Goal: Transaction & Acquisition: Purchase product/service

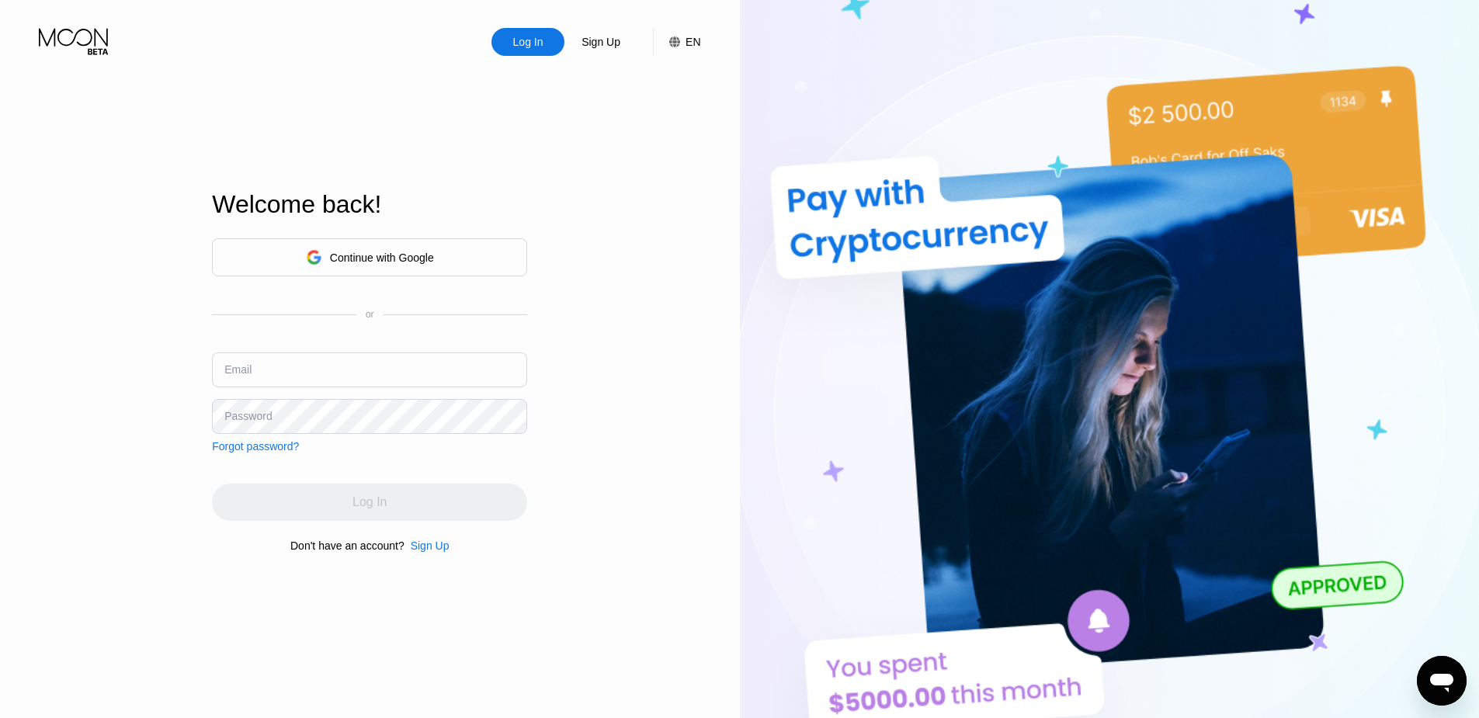
type input "[EMAIL_ADDRESS][DOMAIN_NAME]"
drag, startPoint x: 355, startPoint y: 490, endPoint x: 365, endPoint y: 501, distance: 14.8
click at [355, 490] on div "Log In" at bounding box center [369, 502] width 315 height 37
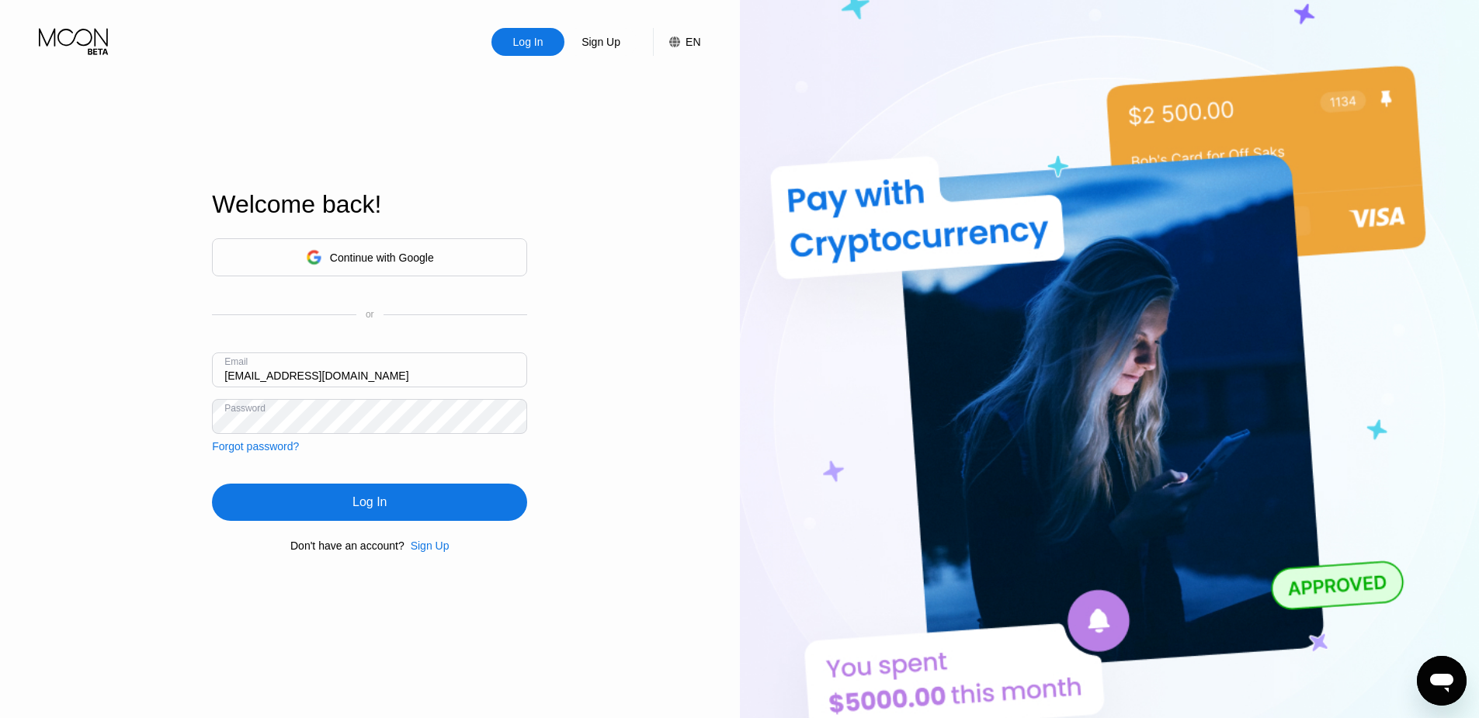
click at [365, 501] on div "Log In" at bounding box center [369, 503] width 34 height 16
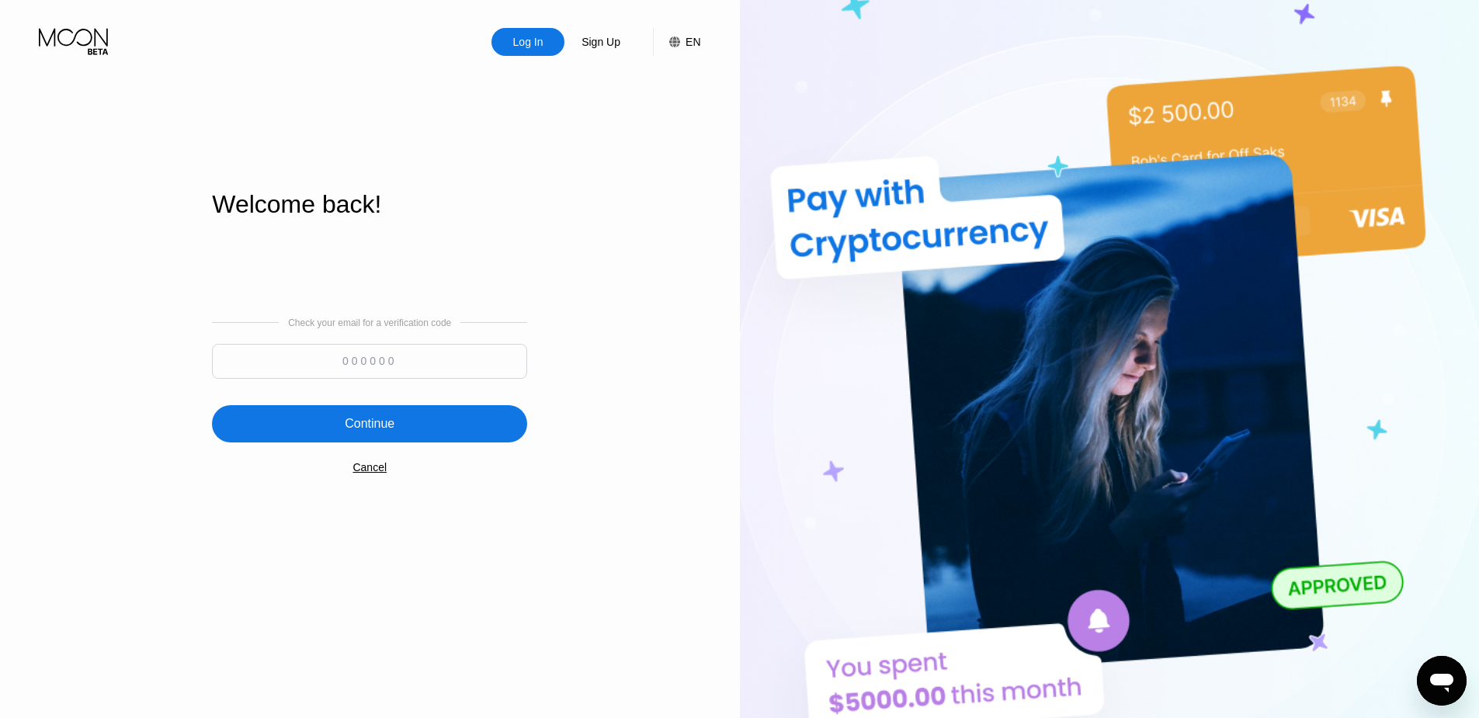
click at [358, 363] on input at bounding box center [369, 361] width 315 height 35
paste input "893861"
type input "893861"
click at [405, 412] on div "Continue" at bounding box center [369, 423] width 315 height 37
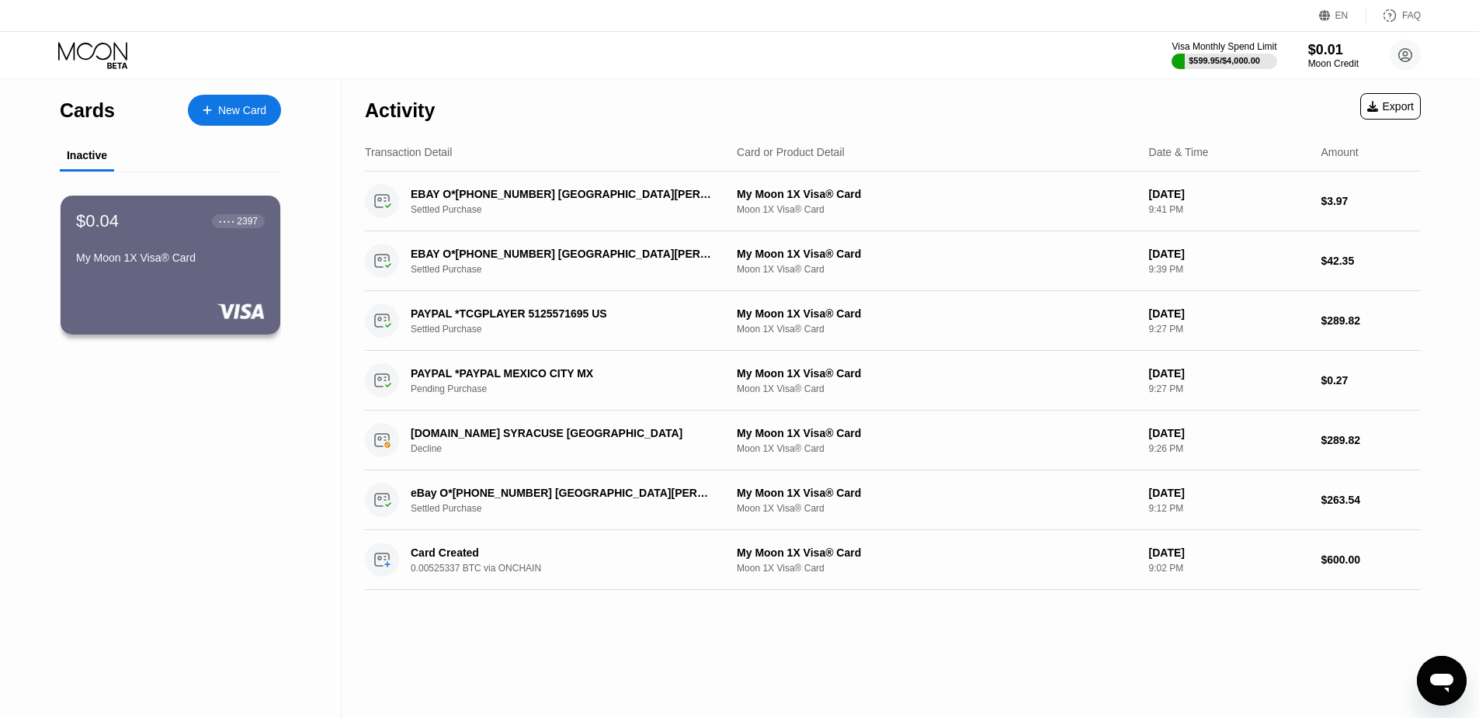
click at [243, 119] on div "New Card" at bounding box center [234, 110] width 93 height 31
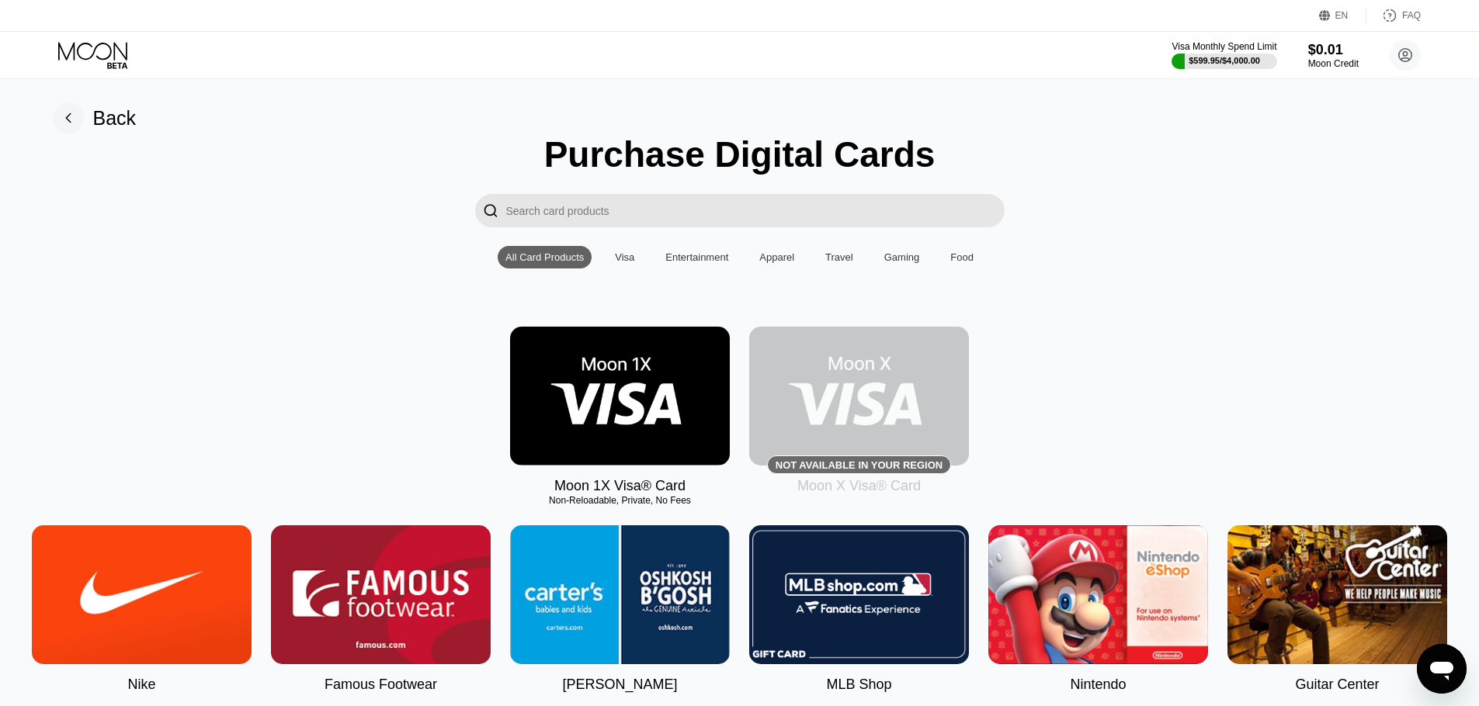
click at [641, 395] on img at bounding box center [620, 396] width 220 height 139
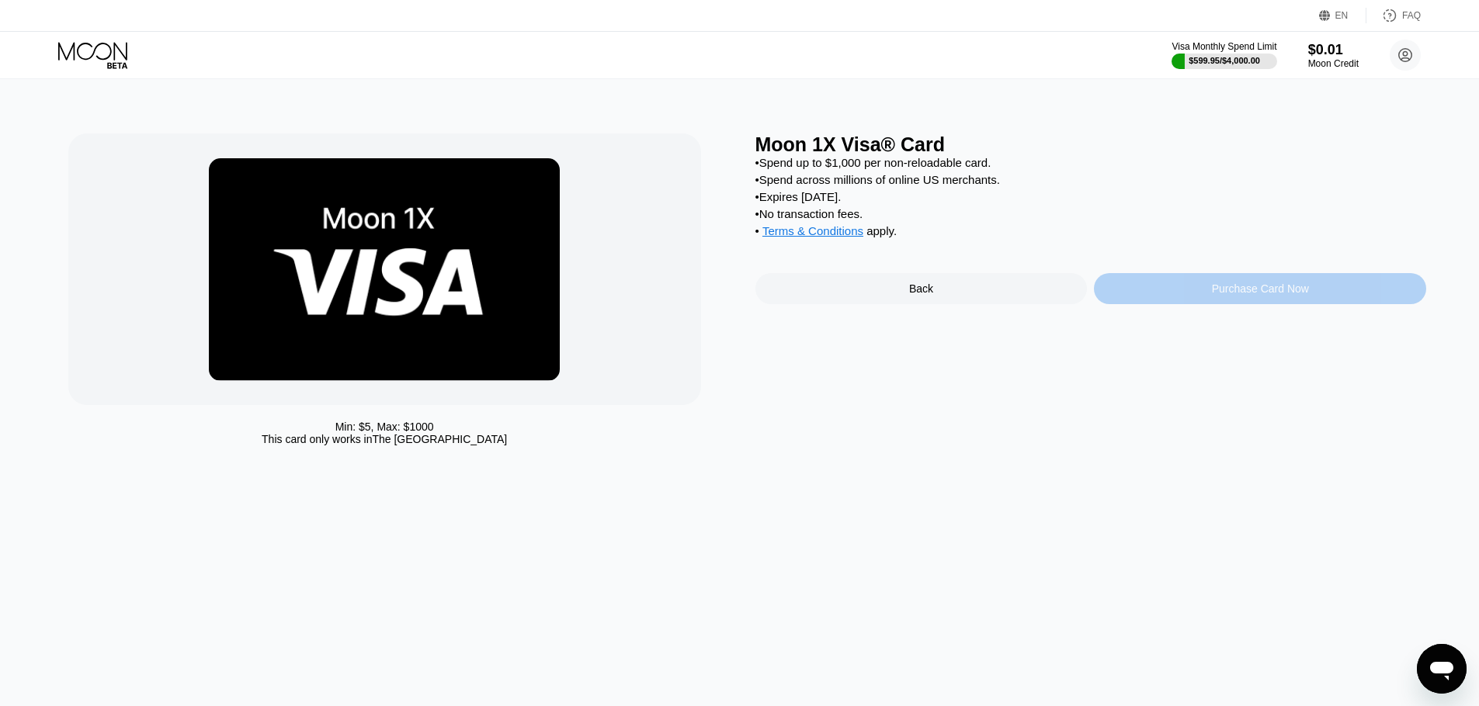
click at [1164, 284] on div "Purchase Card Now" at bounding box center [1260, 288] width 332 height 31
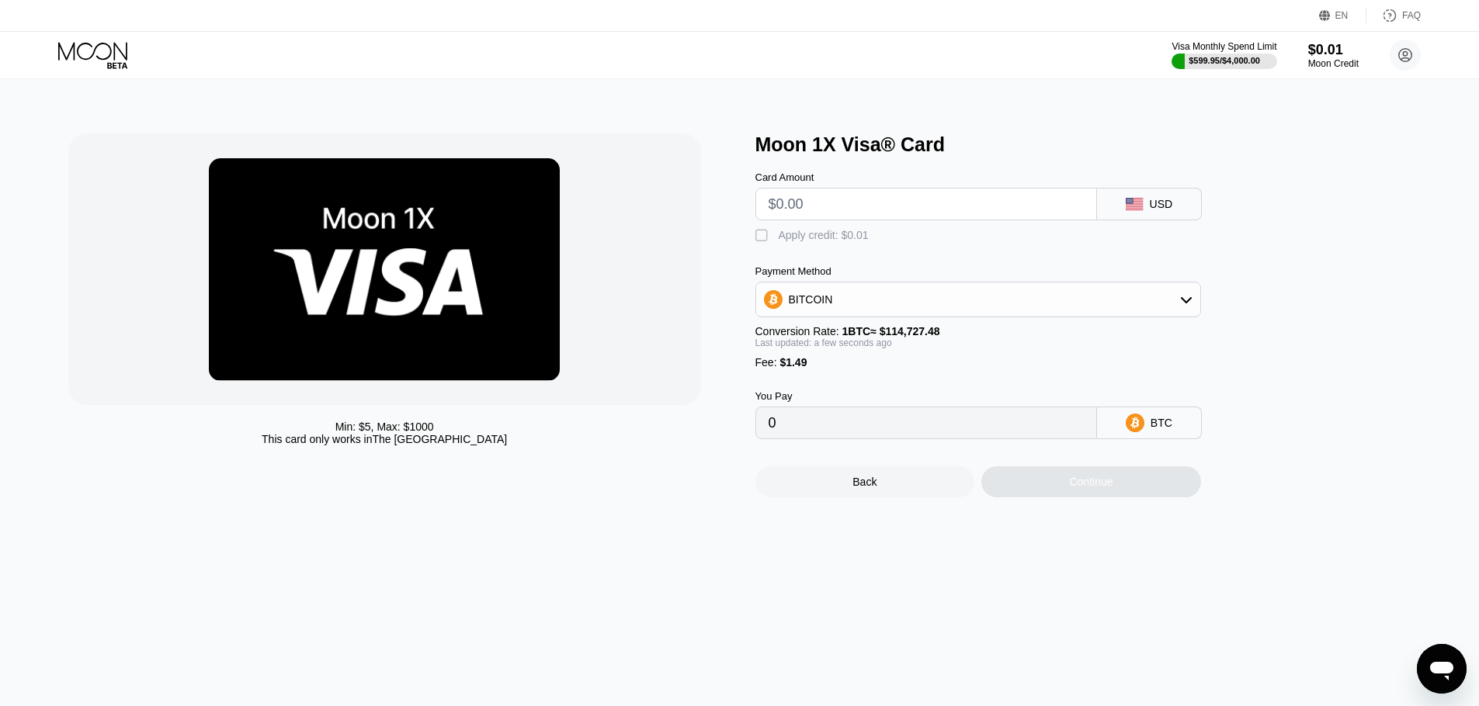
click at [928, 196] on input "text" at bounding box center [926, 204] width 315 height 31
click at [922, 289] on div "BITCOIN" at bounding box center [978, 299] width 444 height 31
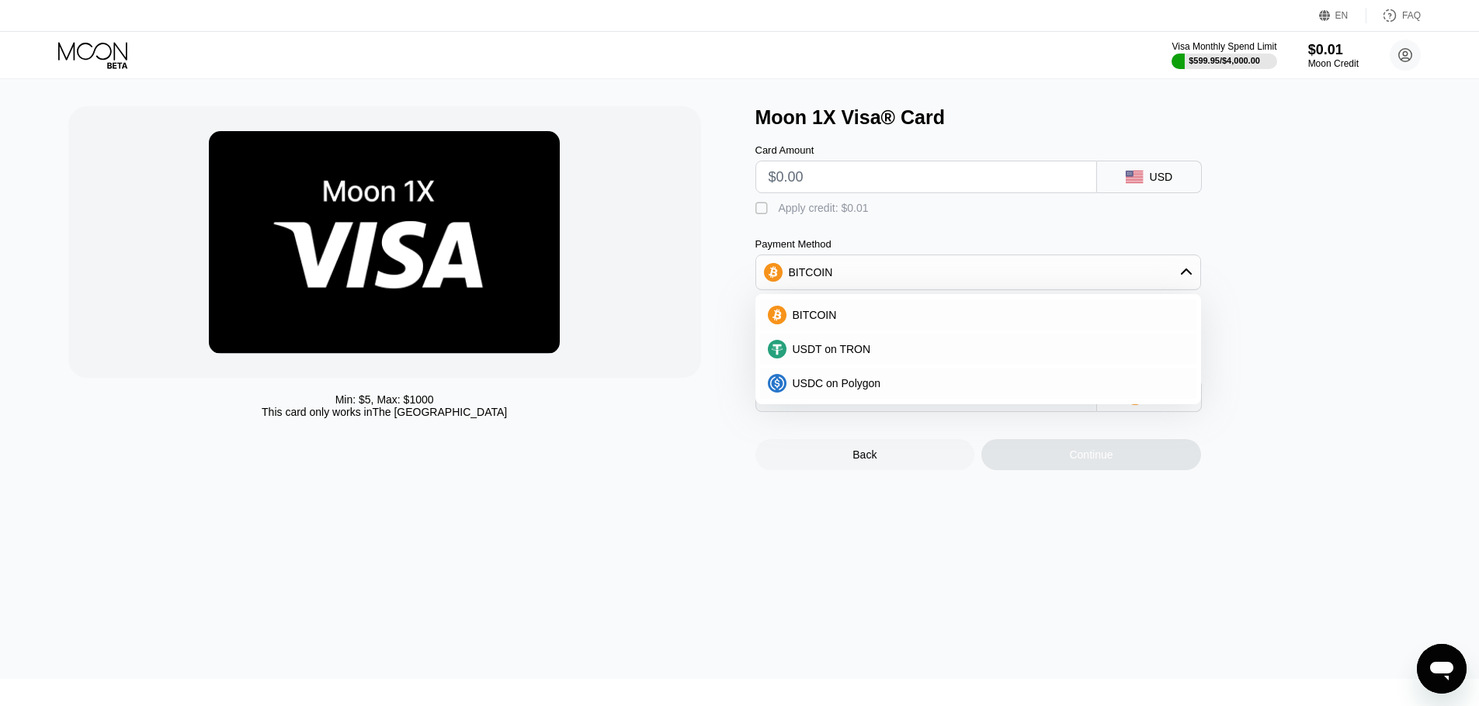
scroll to position [16, 0]
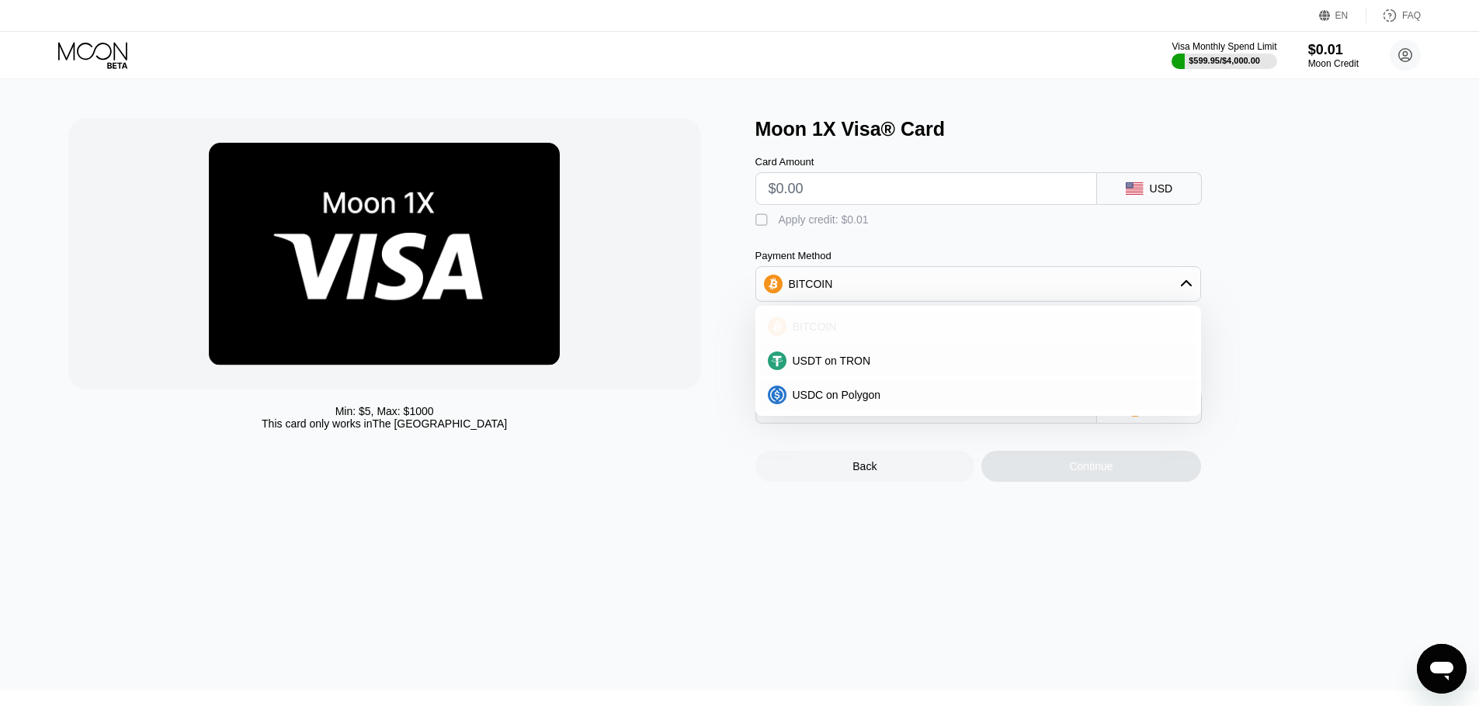
click at [794, 330] on span "BITCOIN" at bounding box center [815, 327] width 44 height 12
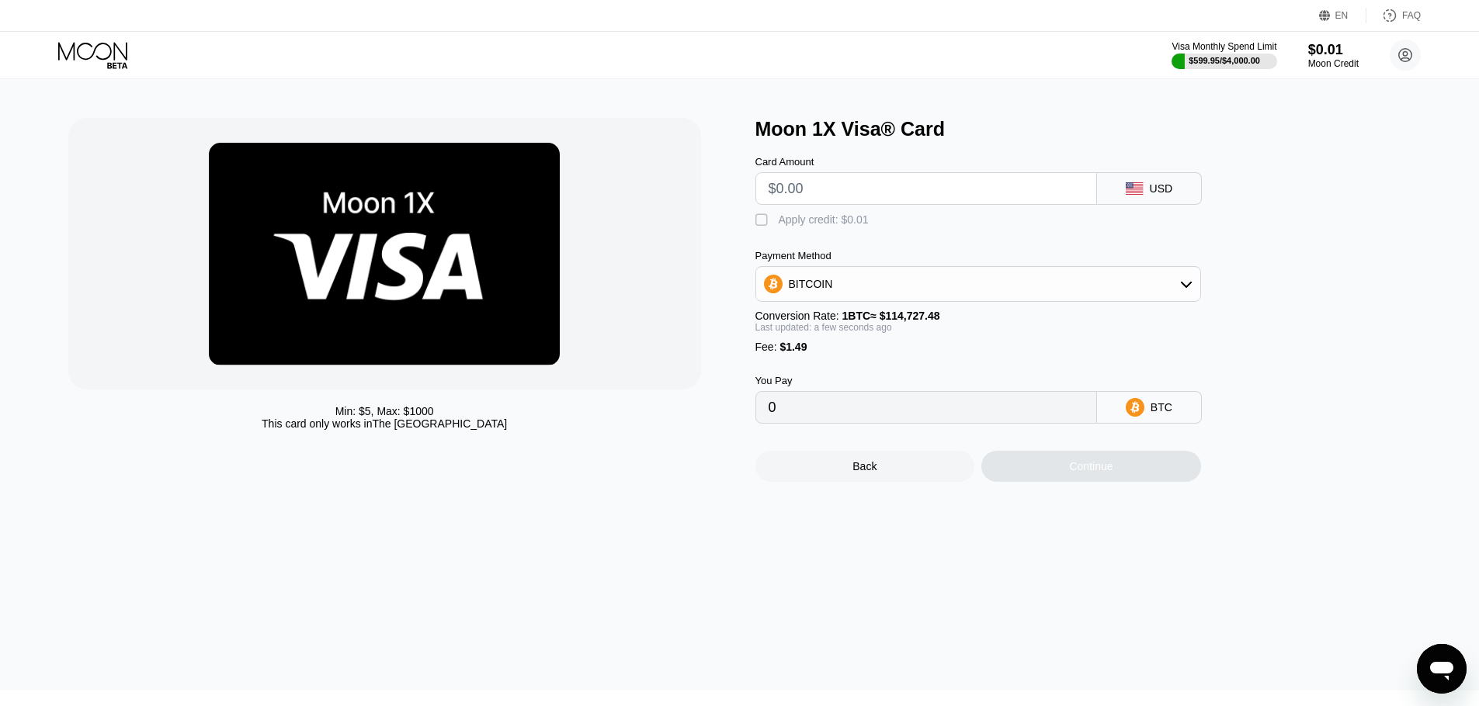
click at [787, 186] on input "text" at bounding box center [926, 188] width 315 height 31
type input "$600"
type input "0.00524278"
type input "$600"
click at [1013, 477] on div "Continue" at bounding box center [1091, 466] width 220 height 31
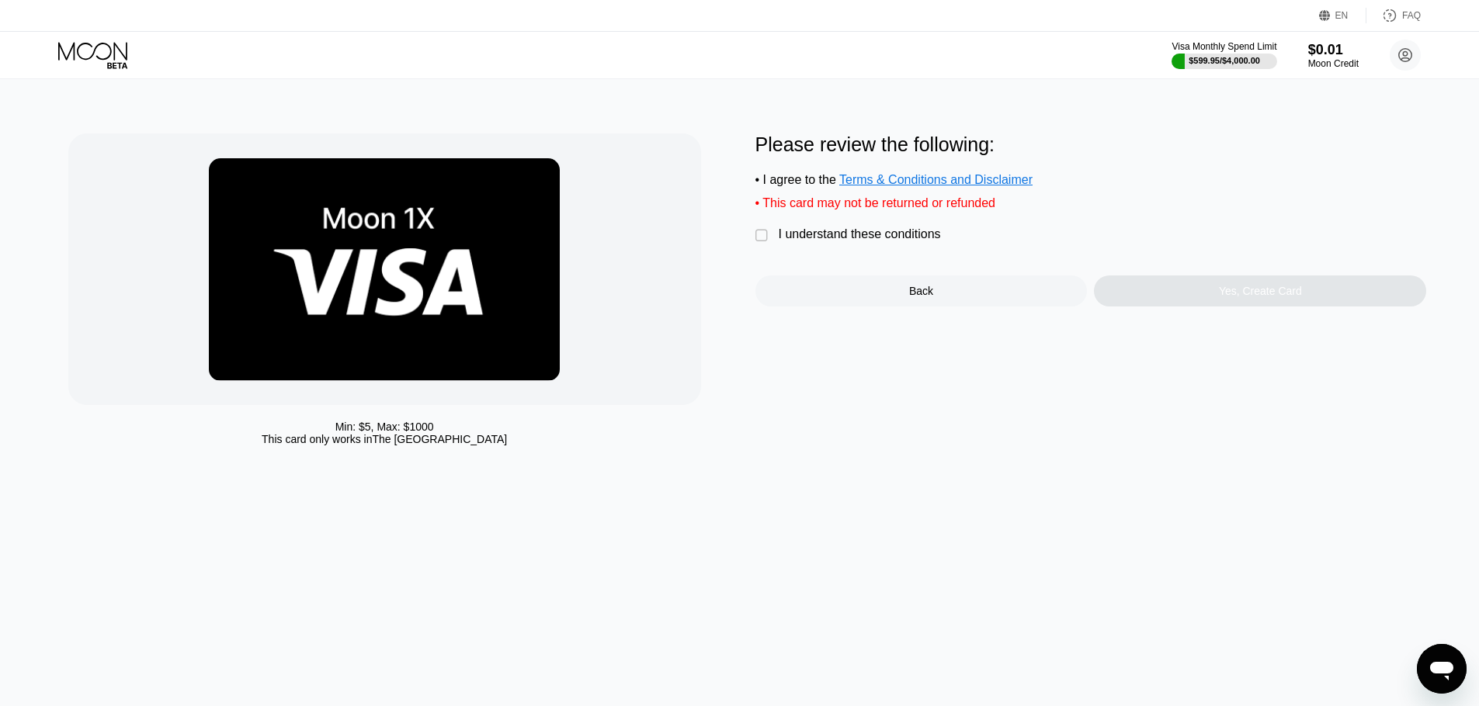
click at [777, 238] on div " I understand these conditions" at bounding box center [851, 235] width 193 height 16
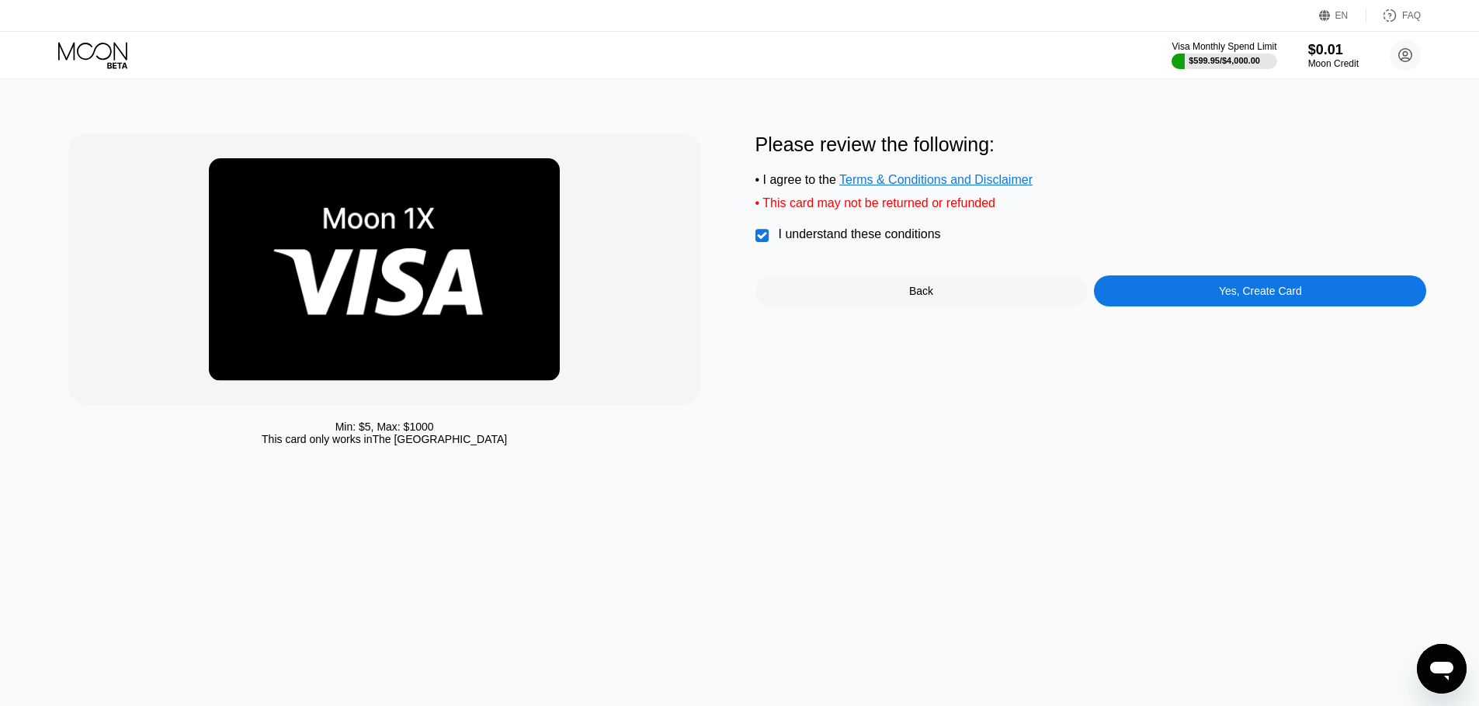
click at [1137, 279] on div "Yes, Create Card" at bounding box center [1260, 291] width 332 height 31
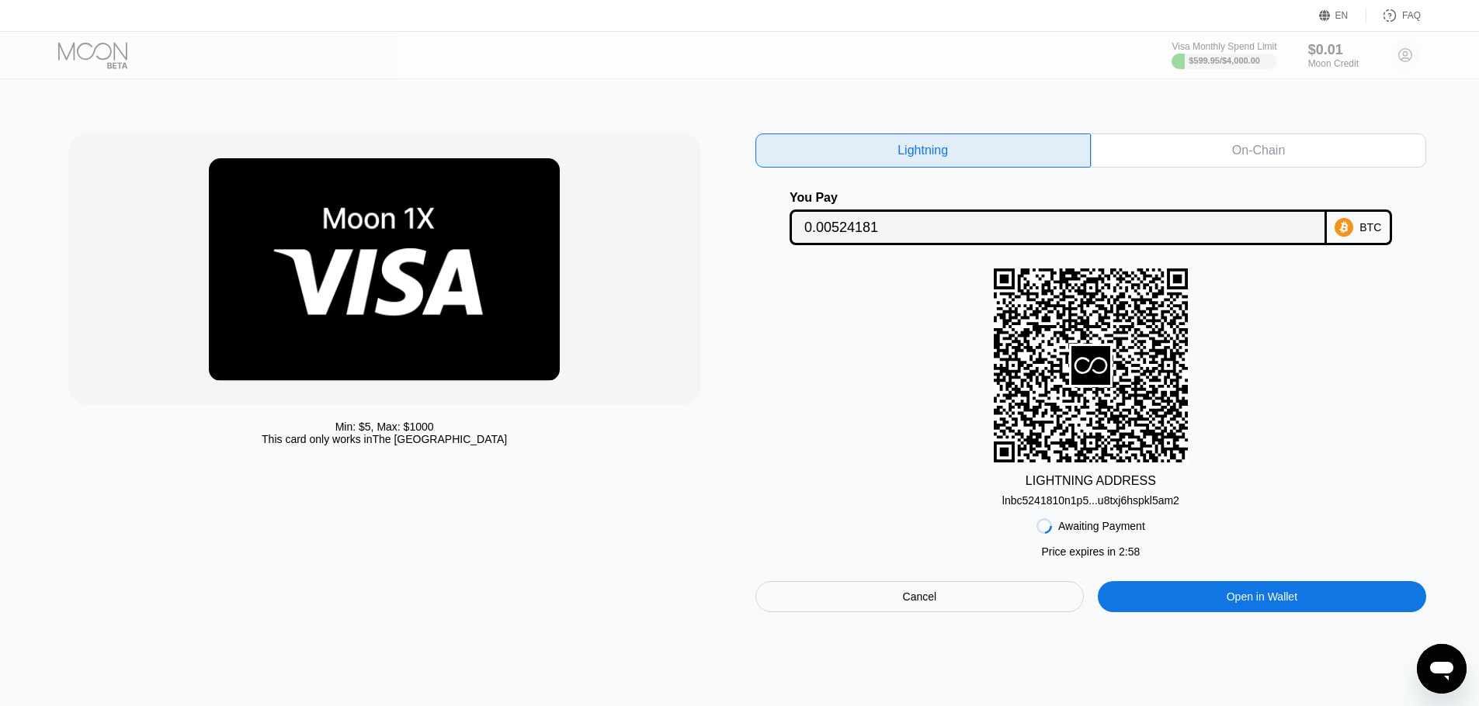
click at [1199, 159] on div "On-Chain" at bounding box center [1258, 151] width 335 height 34
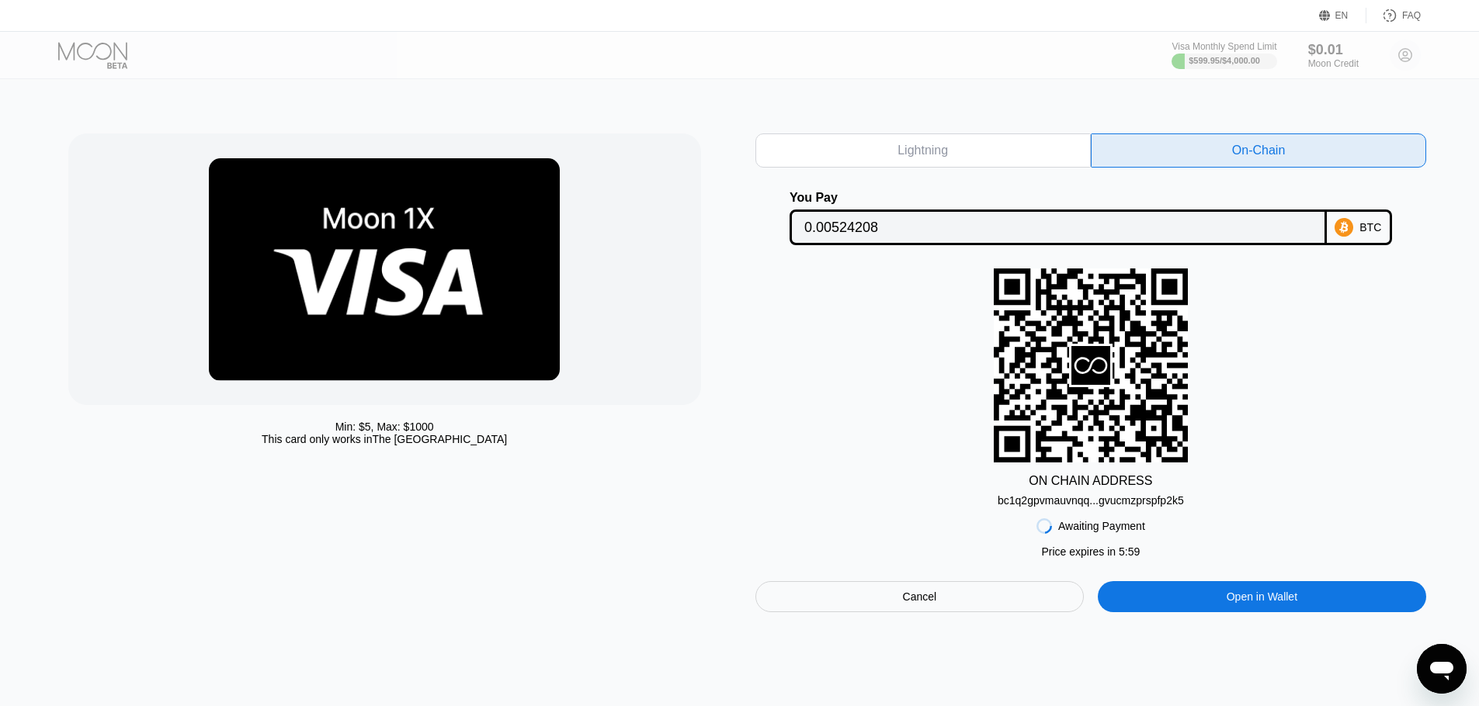
click at [1137, 493] on div "bc1q2gpvmauvnqq...gvucmzprspfp2k5" at bounding box center [1091, 497] width 186 height 19
click at [838, 217] on input "0.00524208" at bounding box center [1058, 227] width 508 height 31
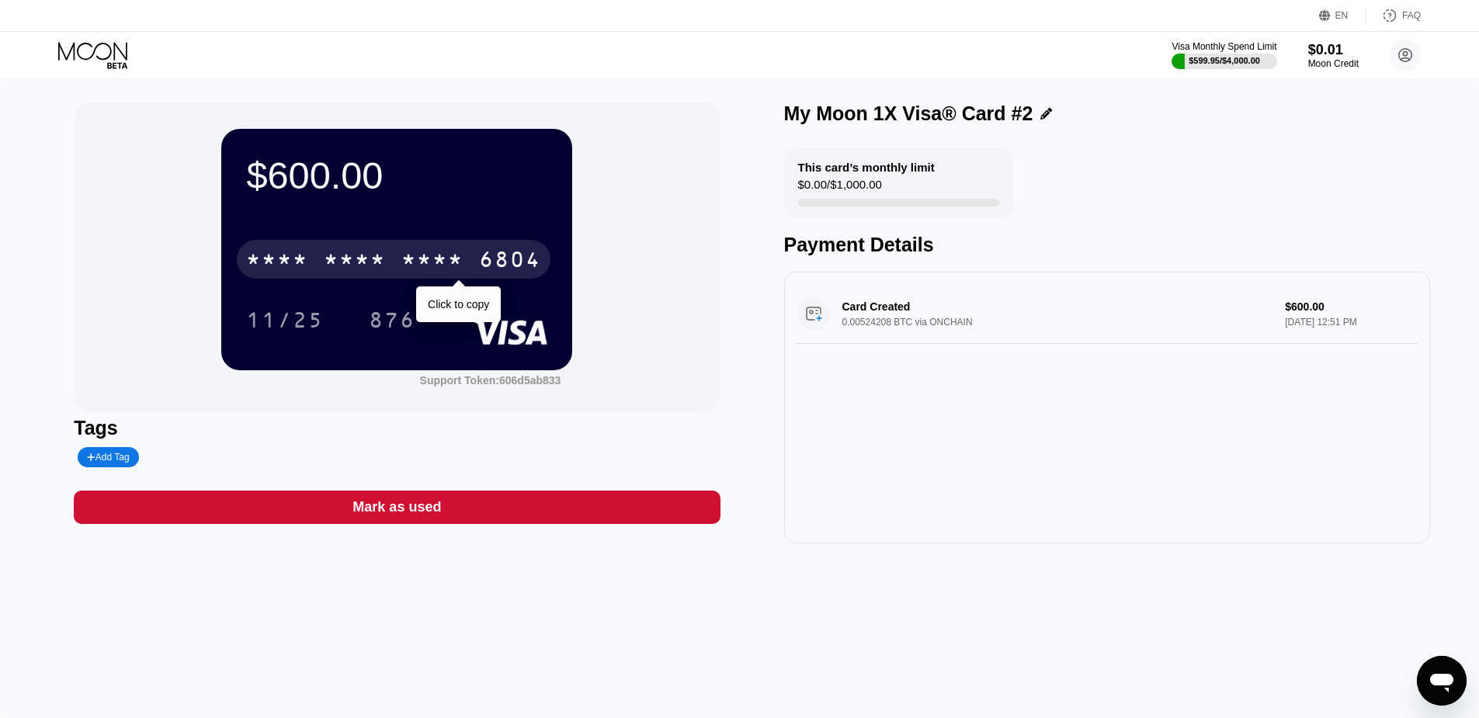
click at [508, 252] on div "6804" at bounding box center [510, 261] width 62 height 25
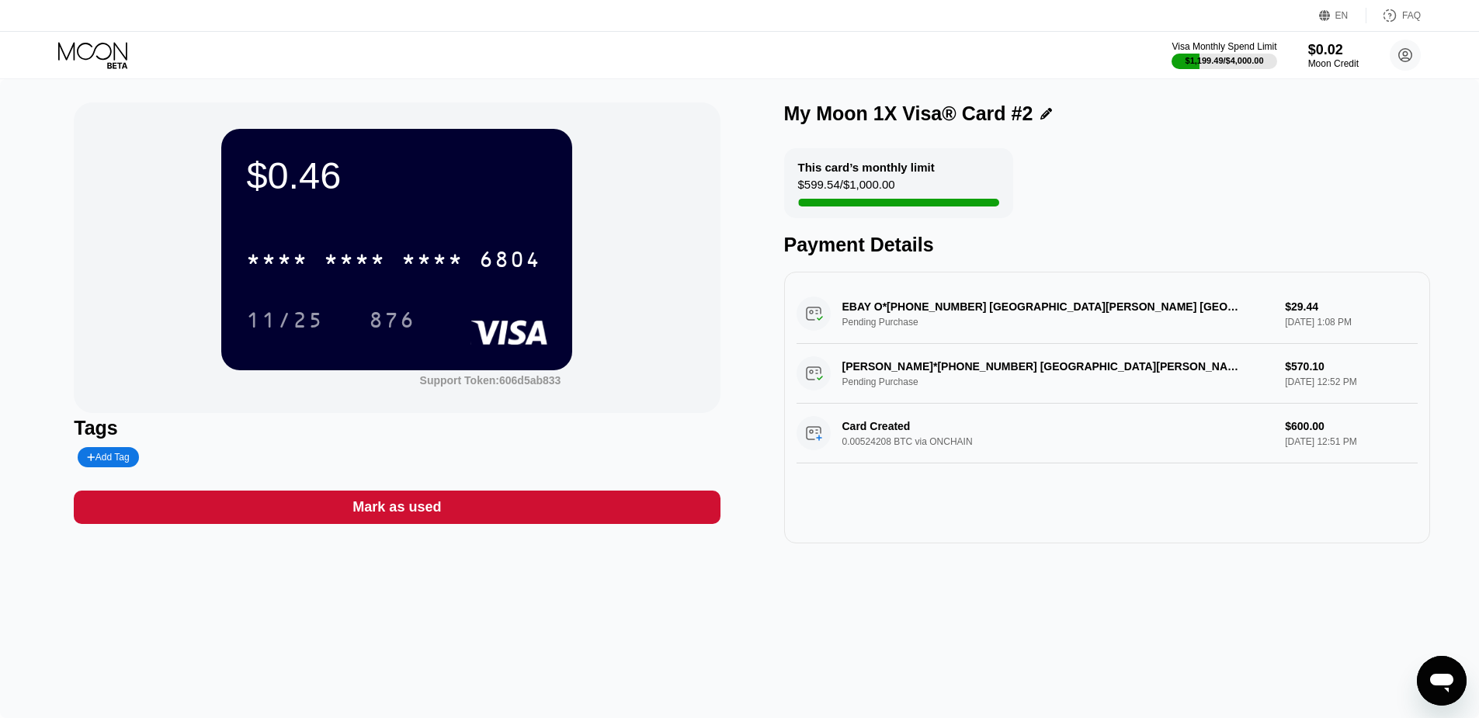
click at [446, 508] on div "Mark as used" at bounding box center [397, 507] width 646 height 33
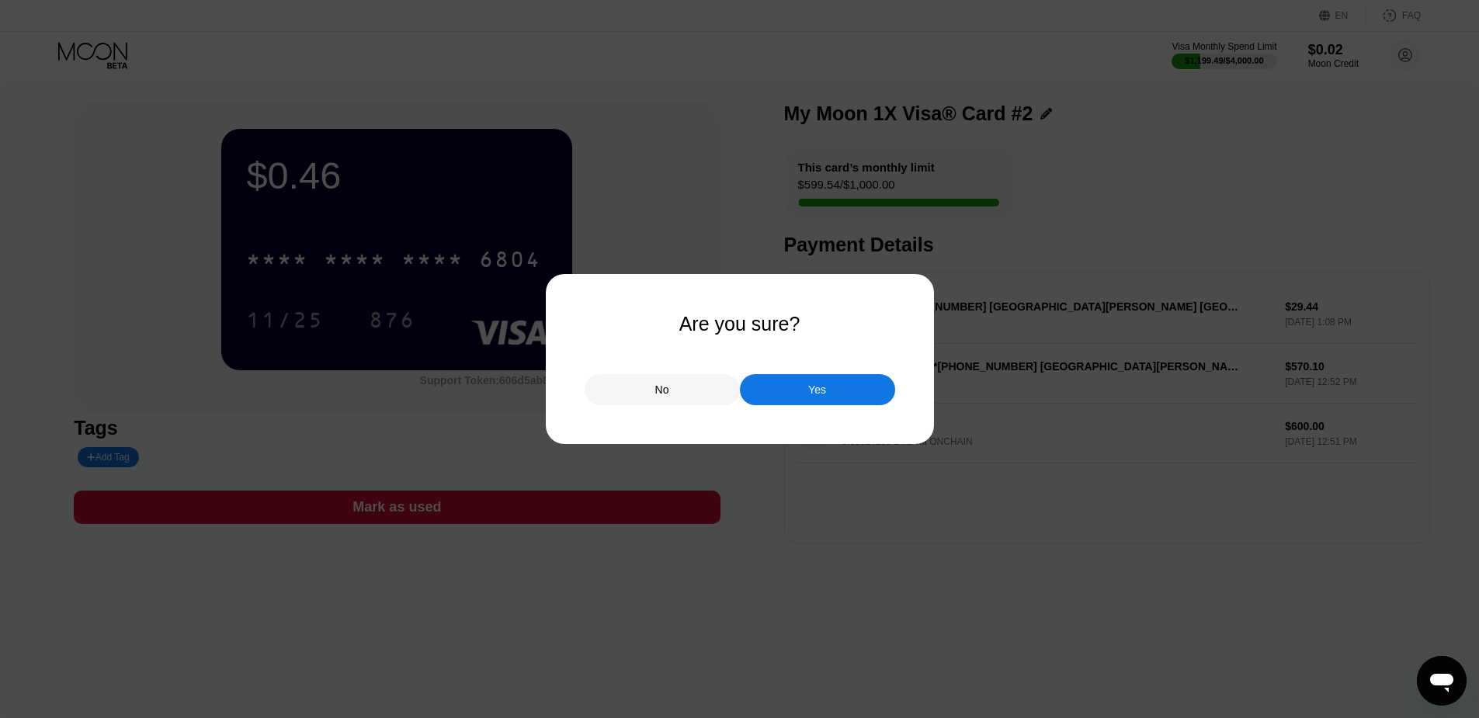
click at [794, 395] on div "Yes" at bounding box center [817, 389] width 155 height 31
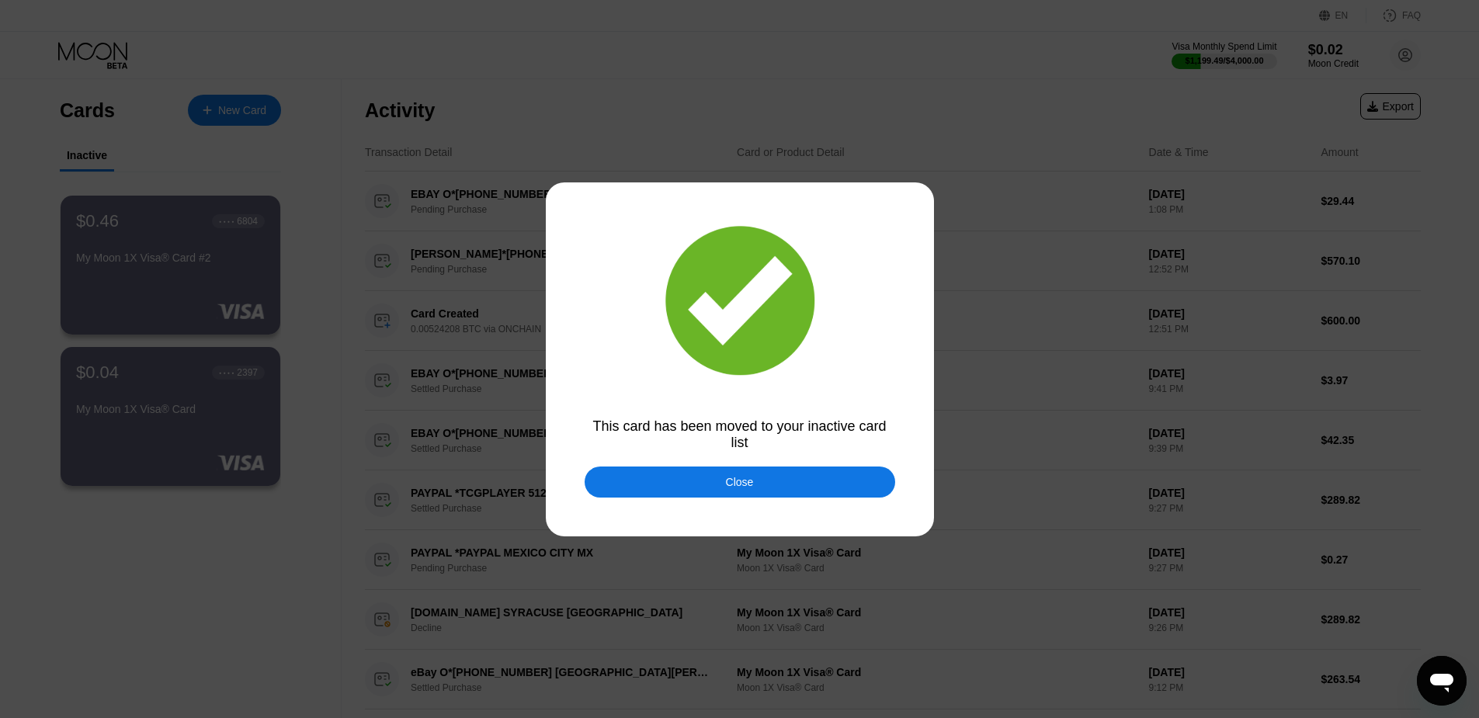
click at [715, 477] on div "Close" at bounding box center [740, 482] width 311 height 31
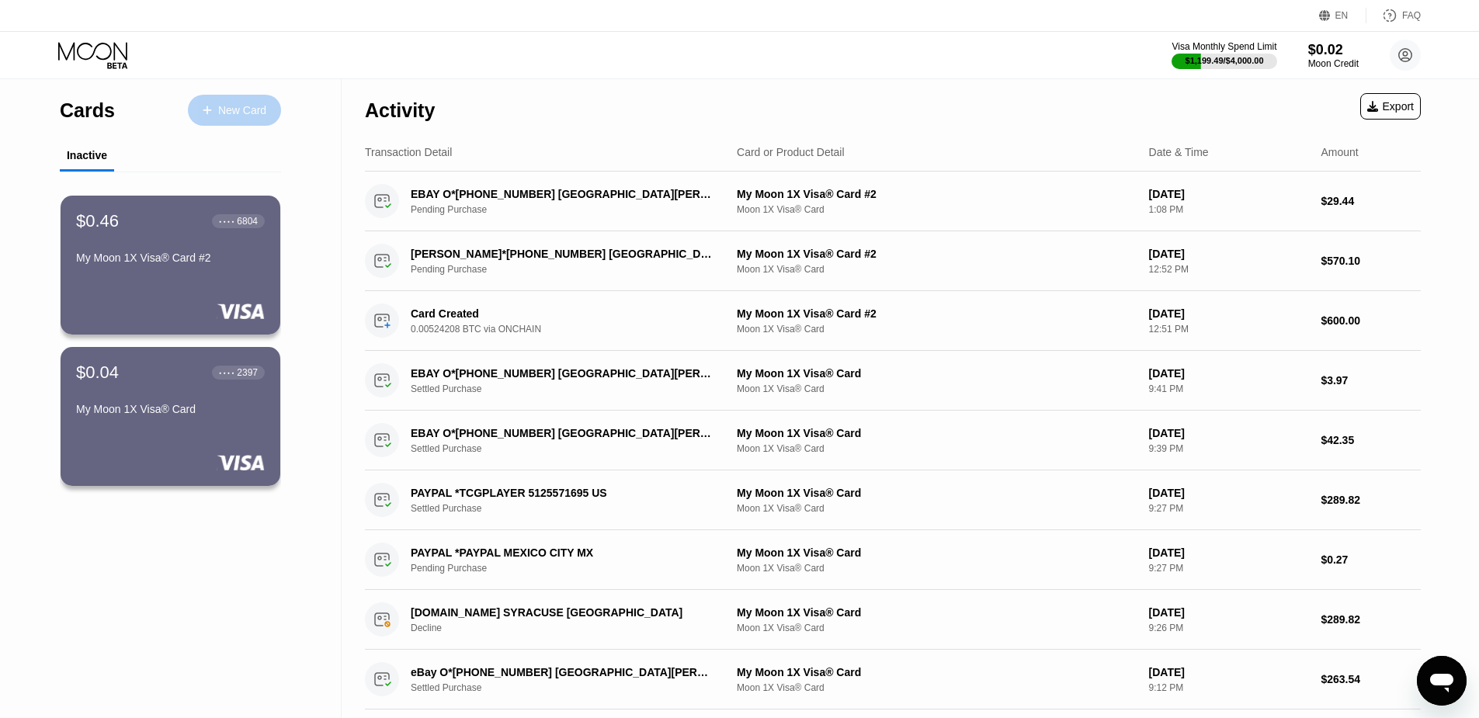
click at [250, 113] on div "New Card" at bounding box center [242, 110] width 48 height 13
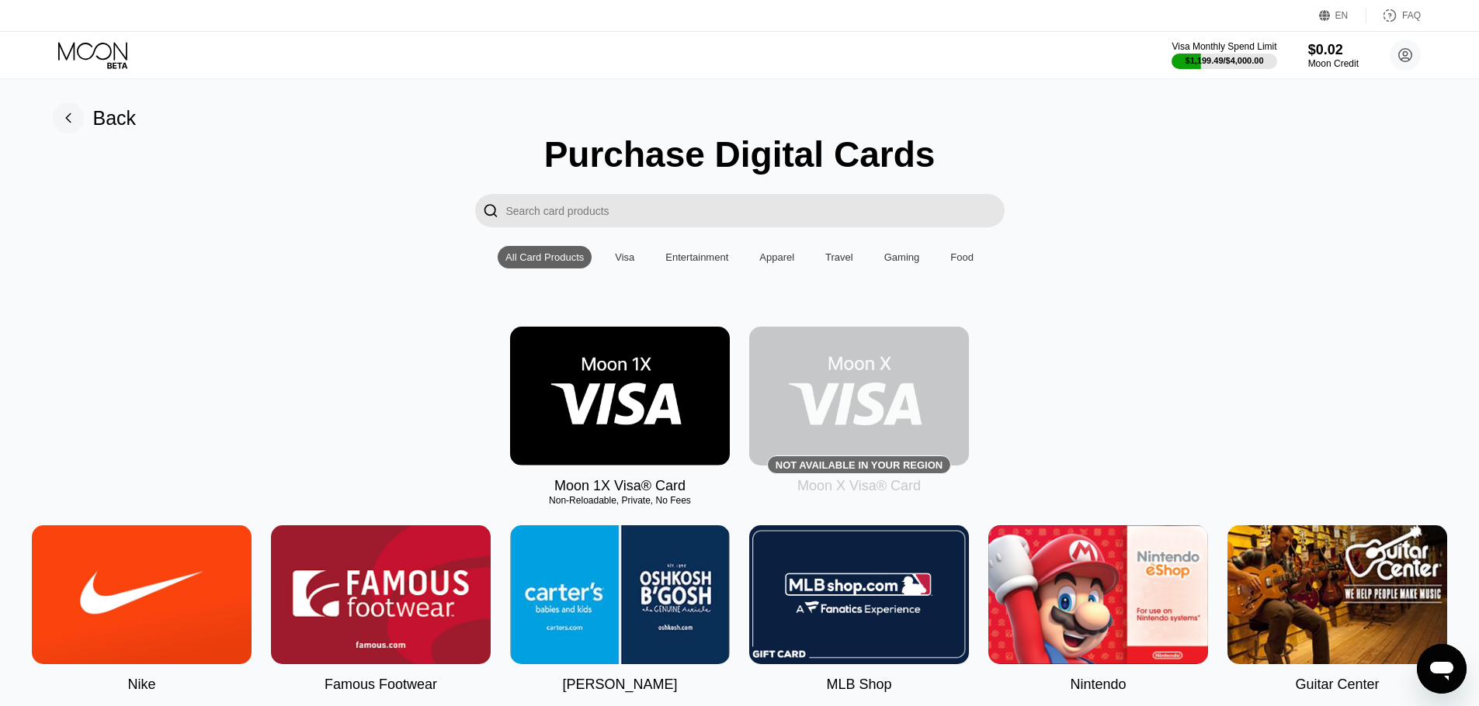
click at [615, 382] on img at bounding box center [620, 396] width 220 height 139
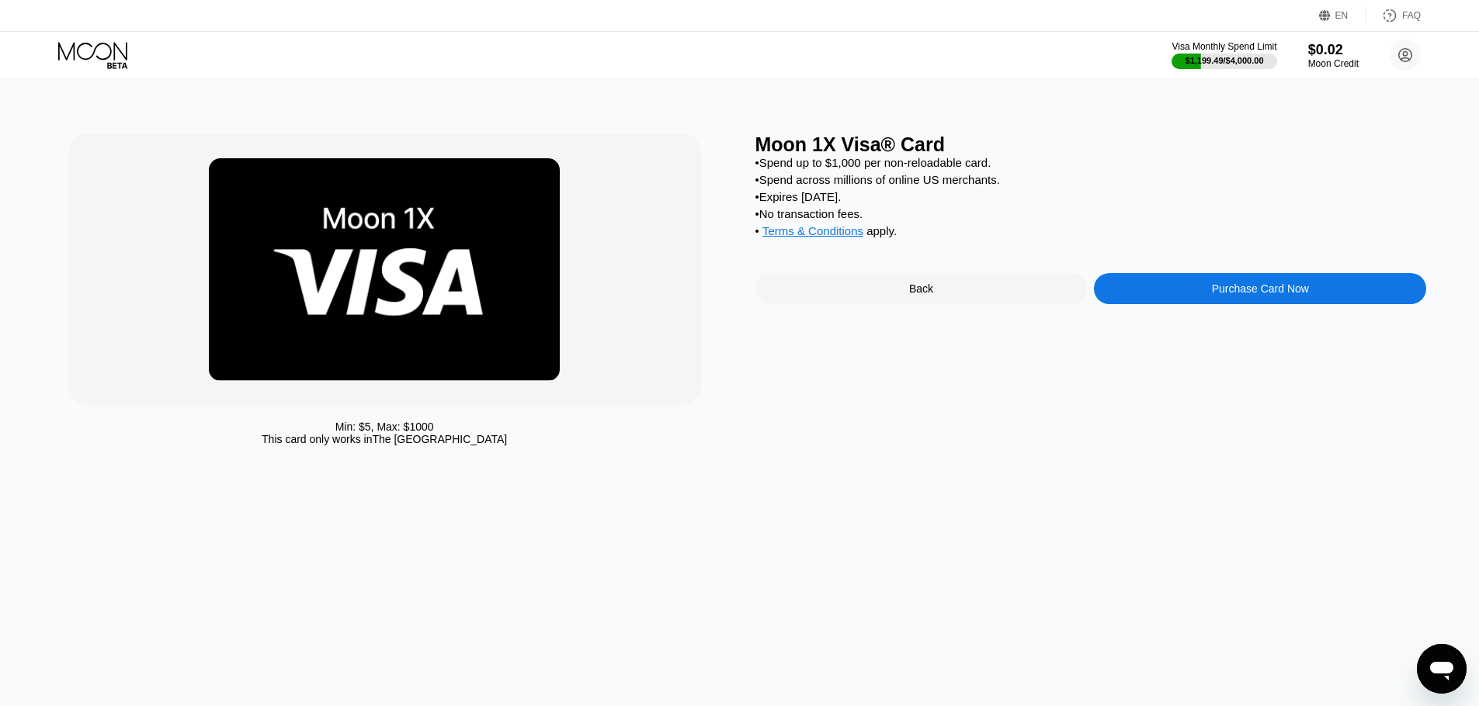
click at [1212, 293] on div "Purchase Card Now" at bounding box center [1260, 289] width 97 height 12
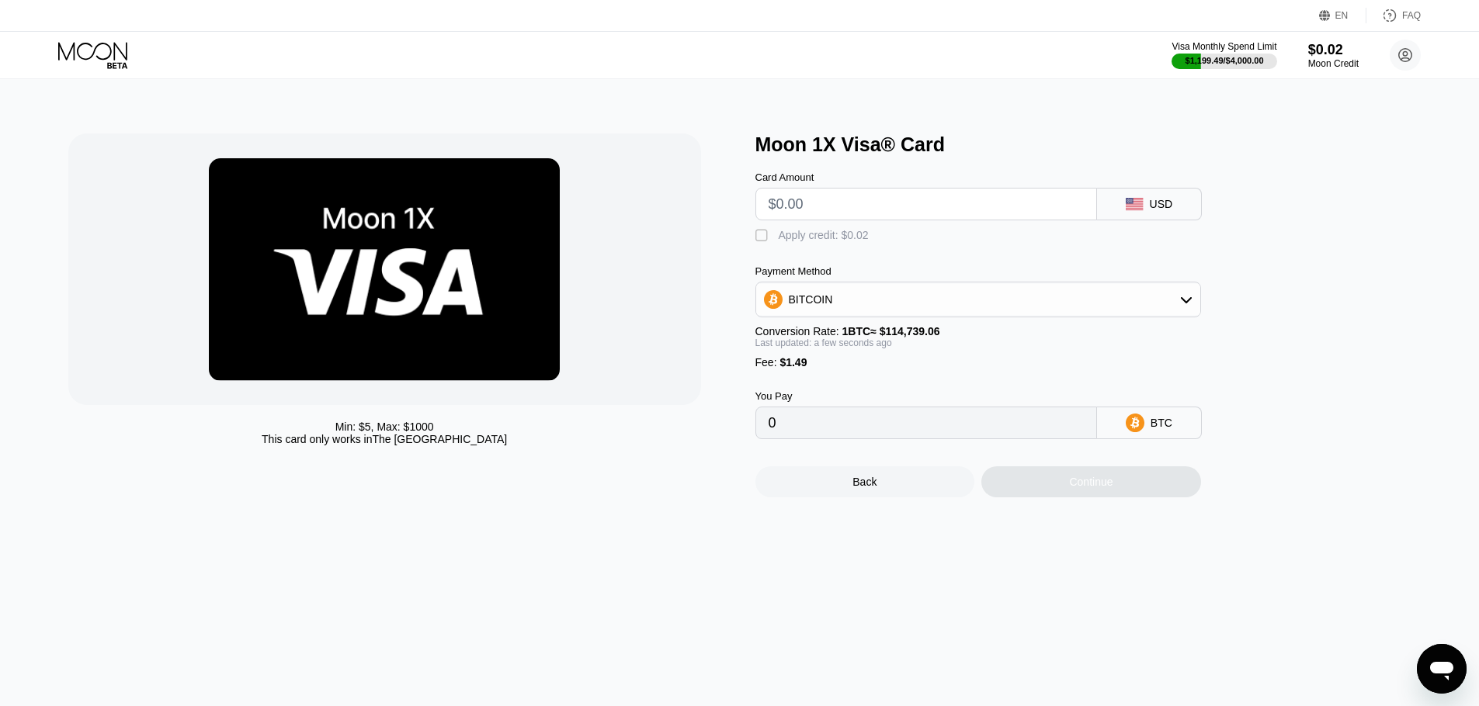
click at [800, 210] on input "text" at bounding box center [926, 204] width 315 height 31
type input "$1"
type input "0.00002171"
type input "$1000"
type input "0.00872842"
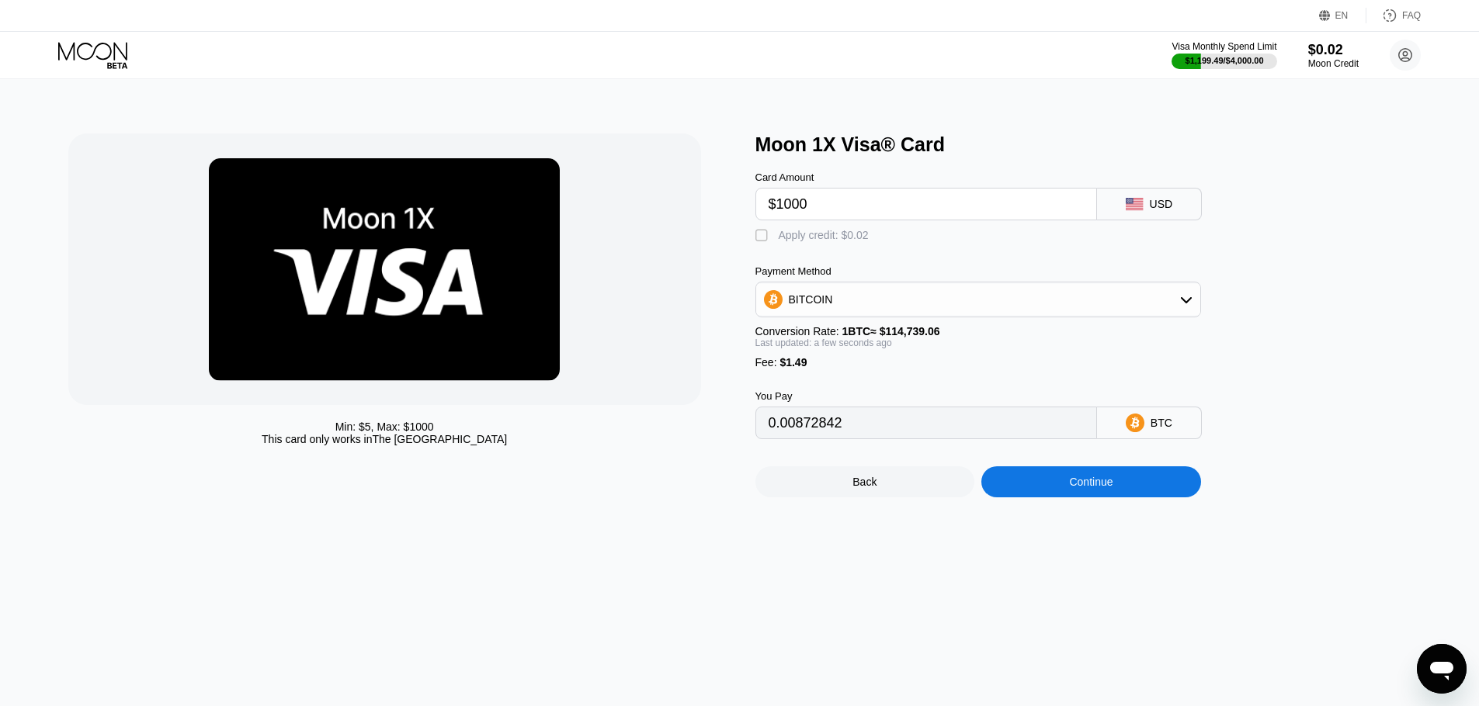
type input "$1000"
click at [683, 353] on div at bounding box center [384, 270] width 633 height 272
click at [1040, 490] on div "Continue" at bounding box center [1091, 482] width 220 height 31
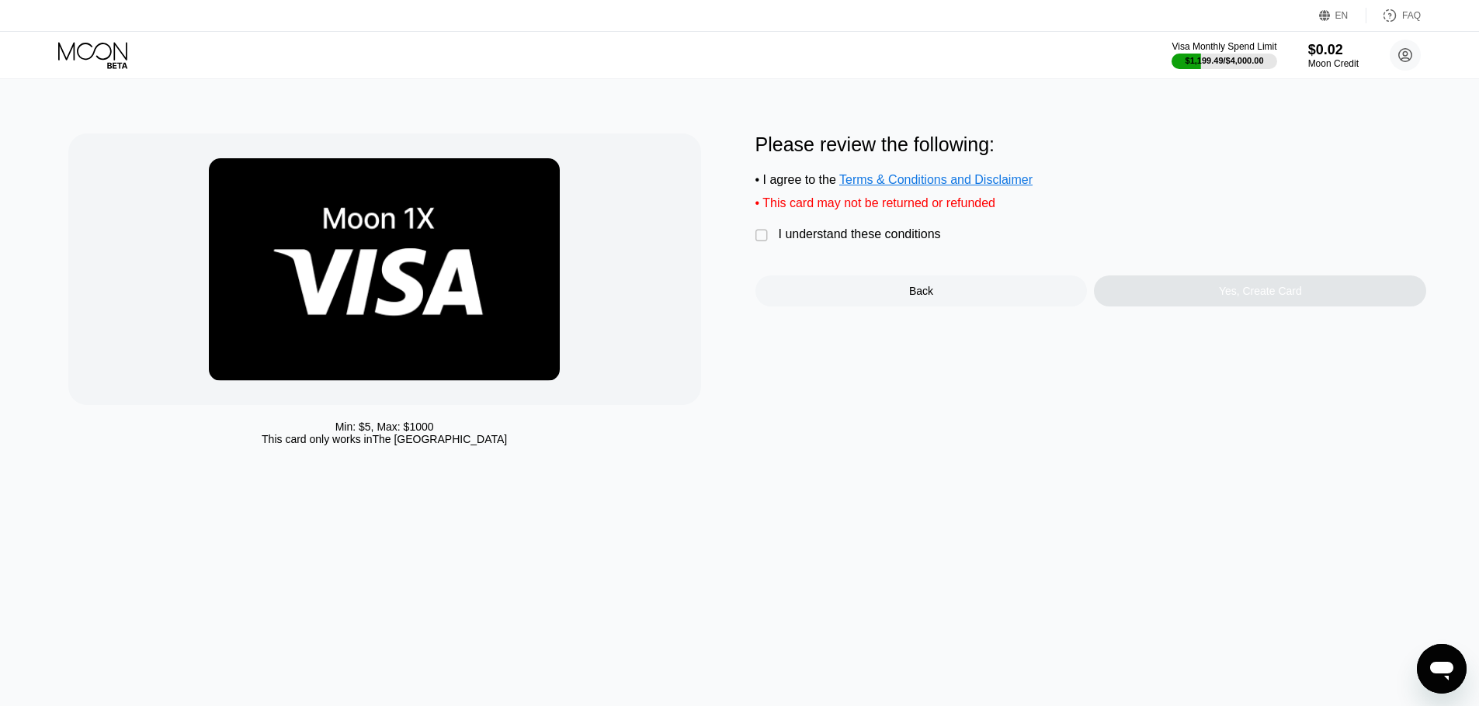
click at [758, 232] on div "" at bounding box center [763, 236] width 16 height 16
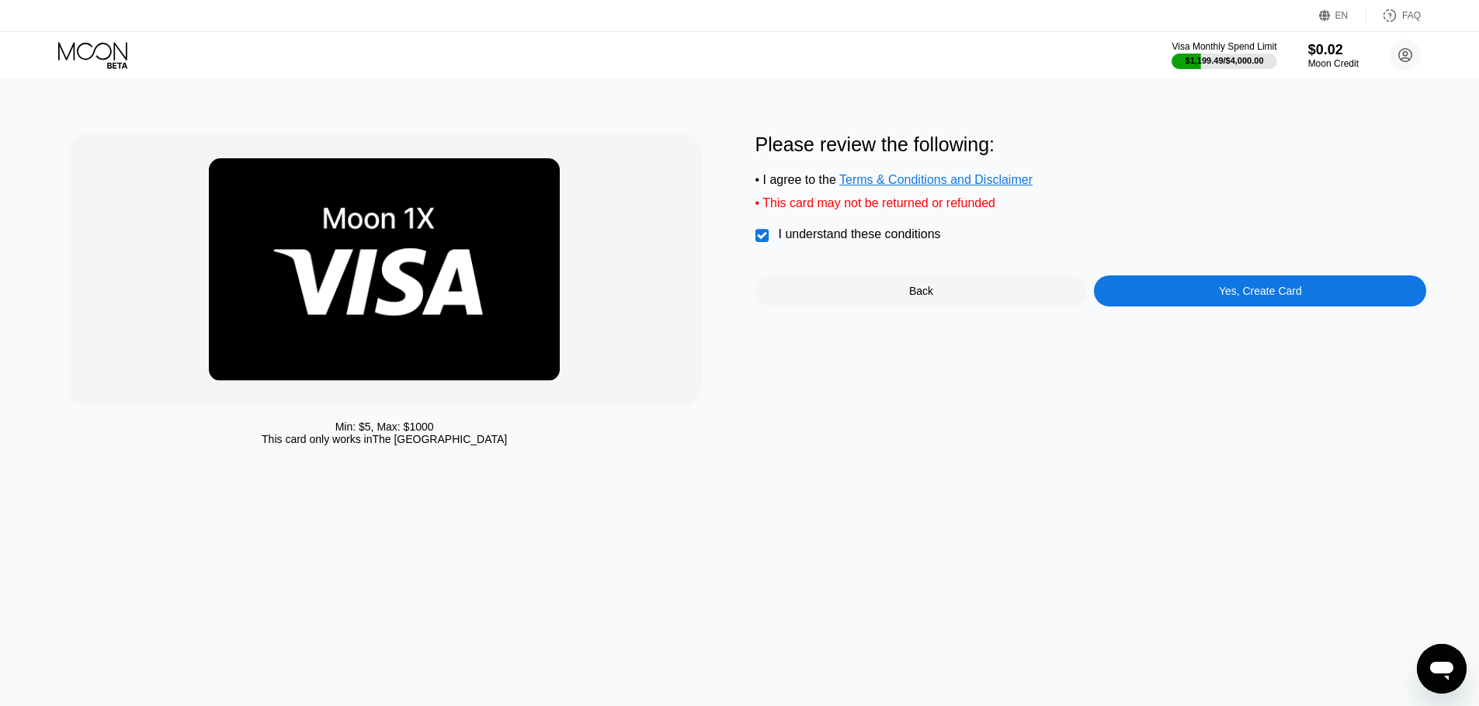
click at [1147, 282] on div "Yes, Create Card" at bounding box center [1260, 291] width 332 height 31
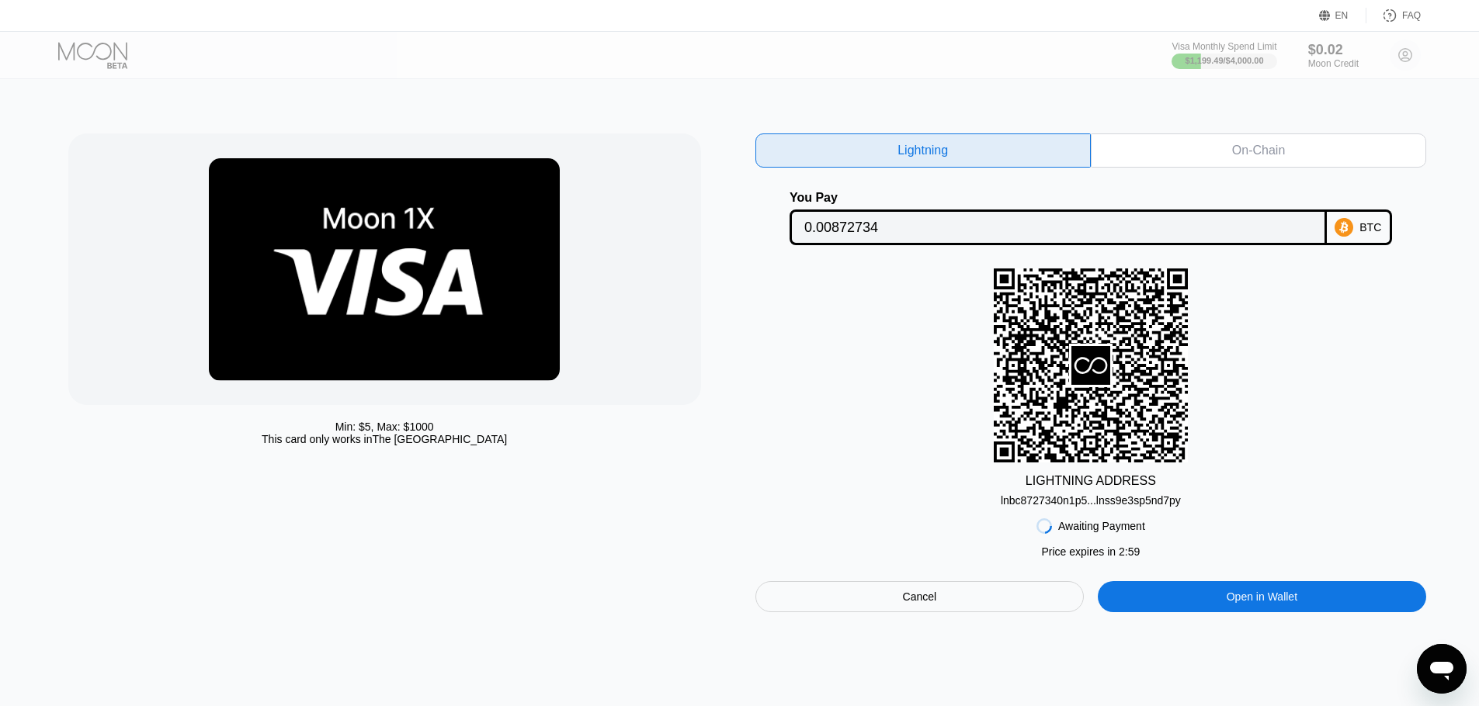
click at [1184, 154] on div "On-Chain" at bounding box center [1258, 151] width 335 height 34
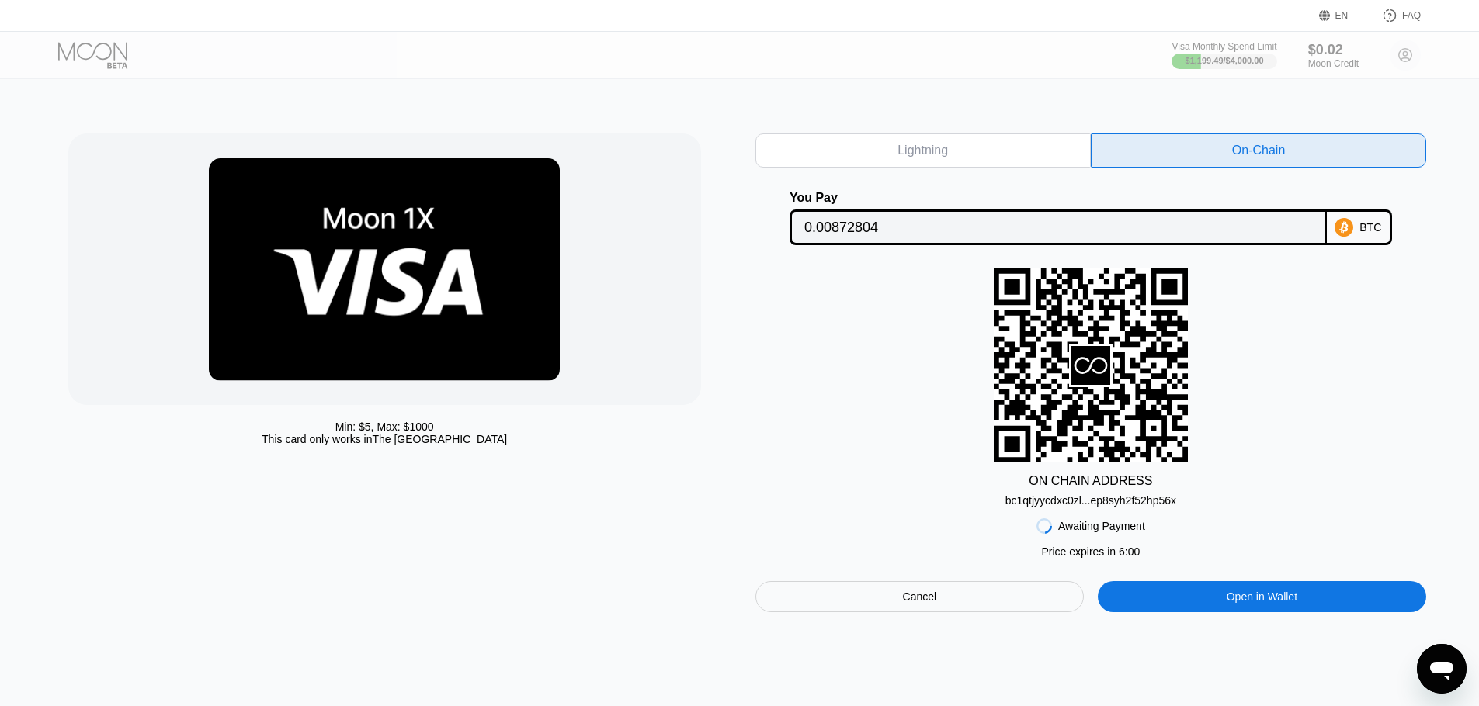
click at [1155, 498] on div "bc1qtjyycdxc0zl...ep8syh2f52hp56x" at bounding box center [1090, 501] width 171 height 12
click at [1108, 228] on input "0.00872804" at bounding box center [1058, 227] width 508 height 31
click at [1039, 227] on input "0.00872804" at bounding box center [1058, 227] width 508 height 31
click at [668, 129] on div "Min: $ 5 , Max: $ 1000 This card only works in The United States Lightning On-C…" at bounding box center [740, 392] width 1491 height 627
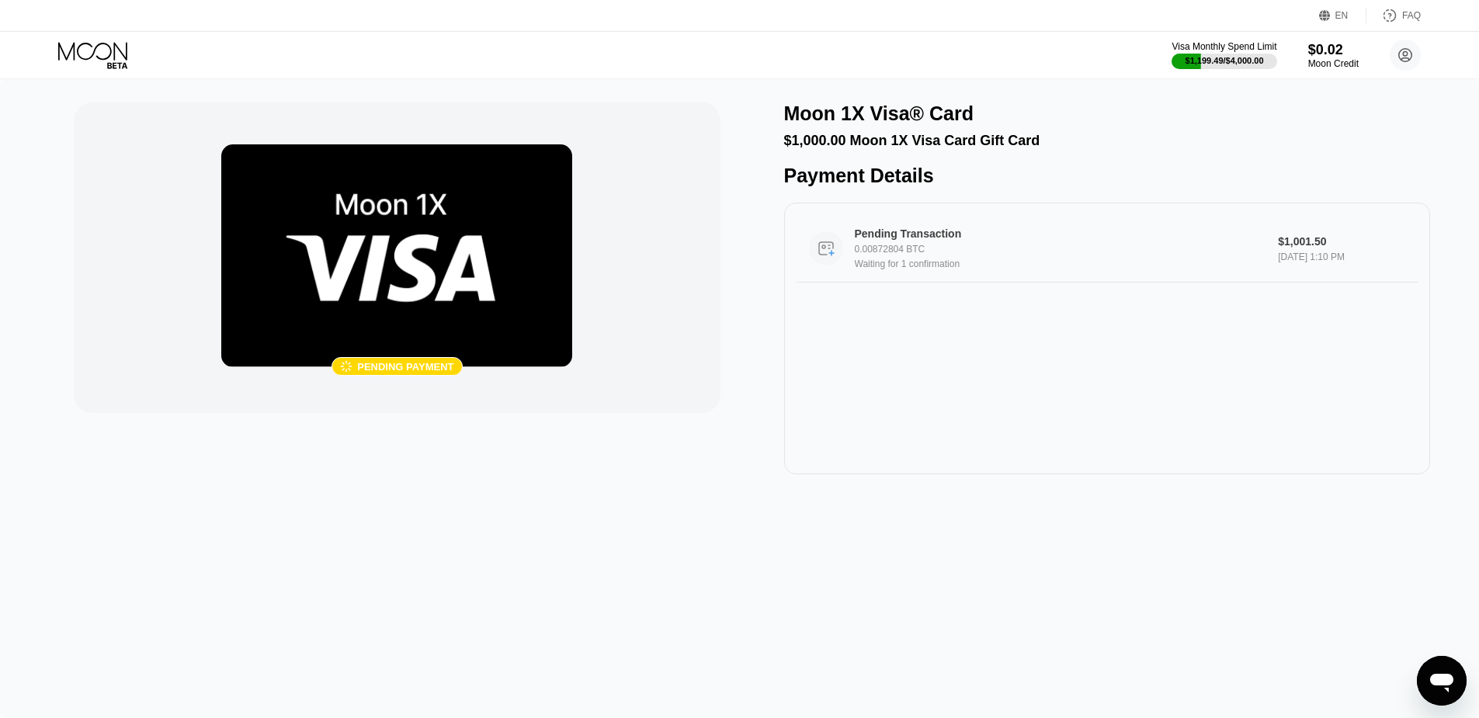
click at [911, 269] on div "Waiting for 1 confirmation" at bounding box center [1060, 264] width 411 height 11
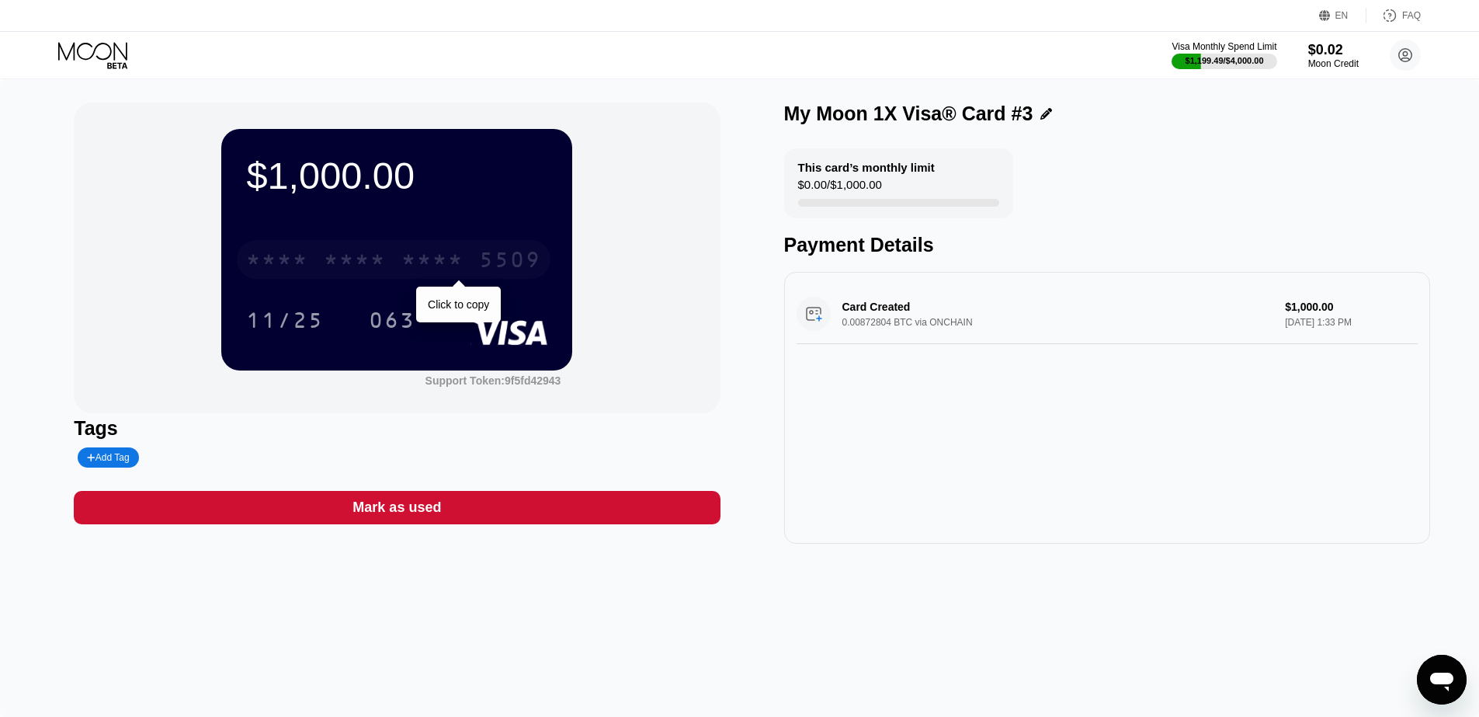
click at [499, 262] on div "5509" at bounding box center [510, 261] width 62 height 25
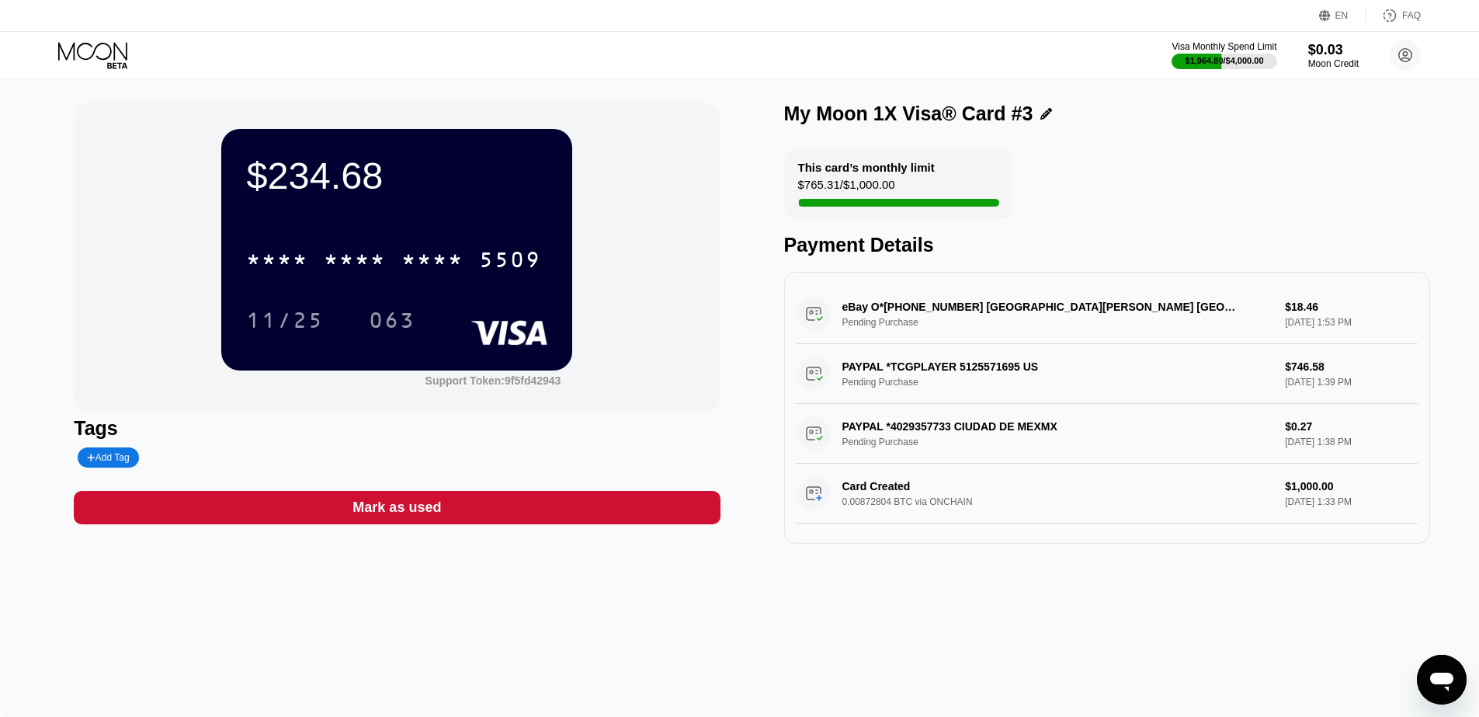
click at [472, 255] on div "* * * * * * * * * * * * 5509" at bounding box center [394, 259] width 314 height 39
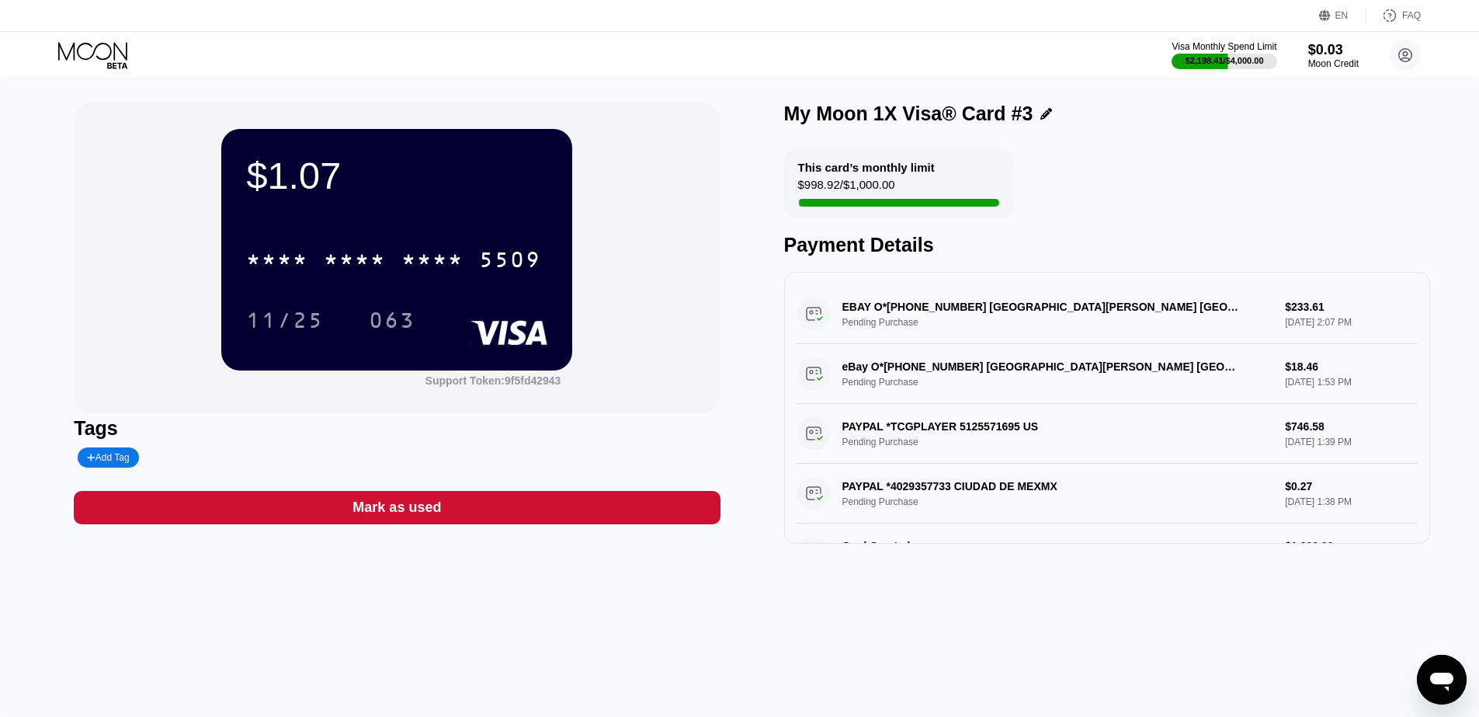
click at [404, 507] on div "Mark as used" at bounding box center [396, 507] width 88 height 18
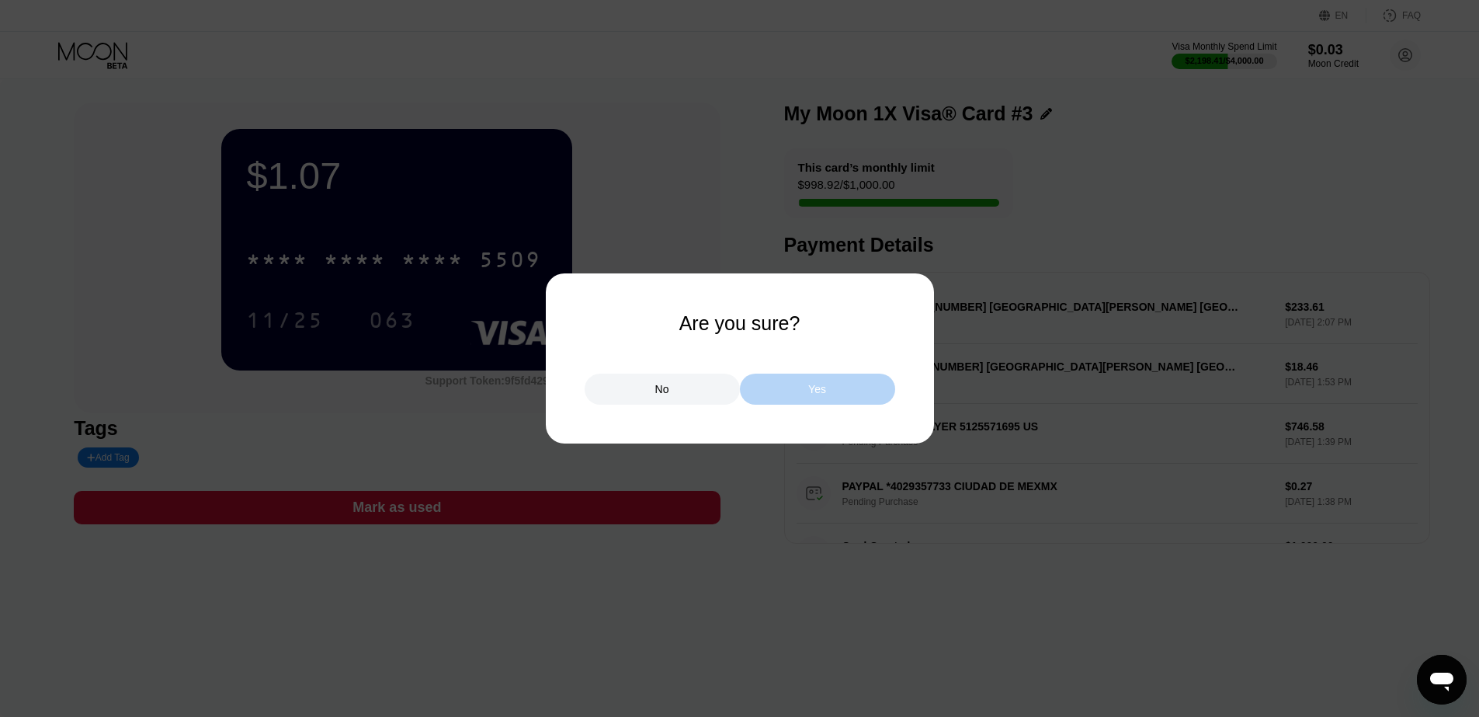
click at [810, 378] on div "Yes" at bounding box center [817, 388] width 155 height 31
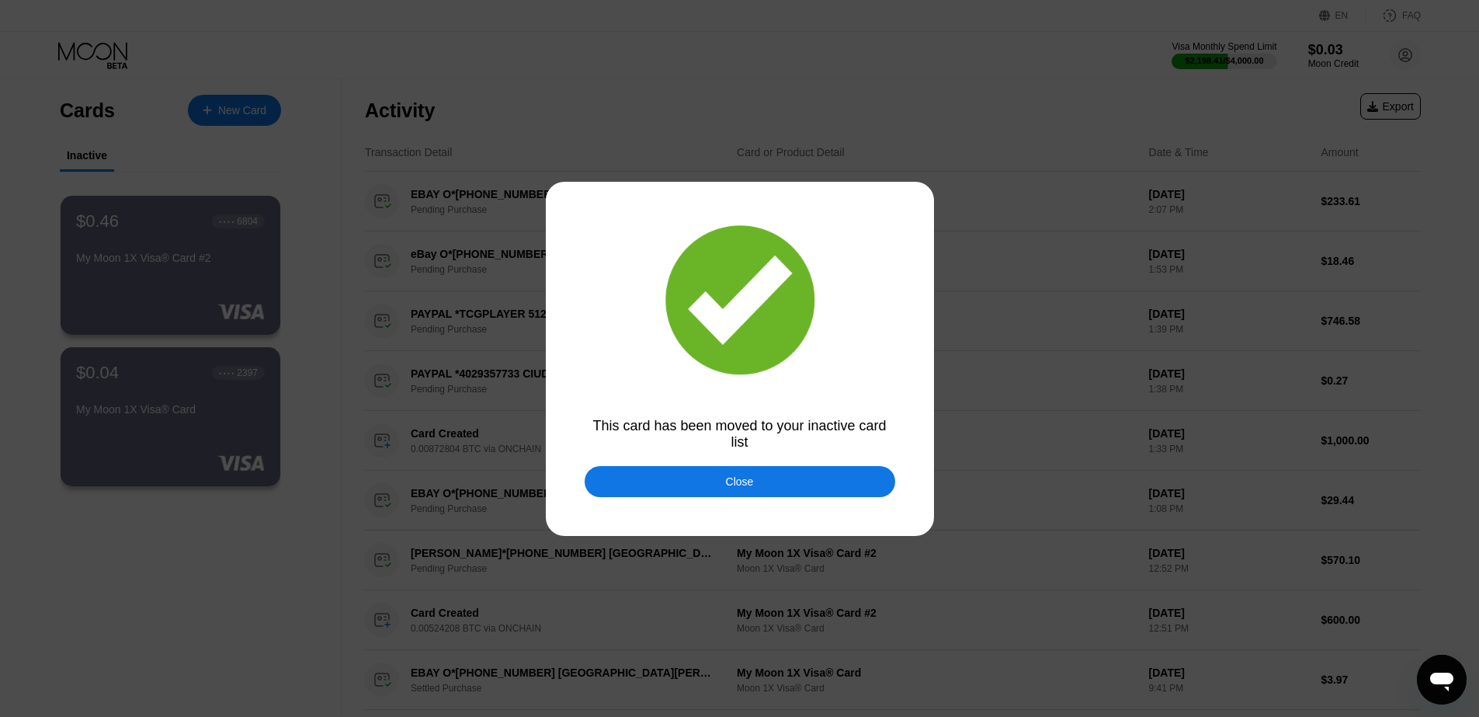
click at [692, 484] on div "Close" at bounding box center [740, 481] width 311 height 31
